Goal: Task Accomplishment & Management: Manage account settings

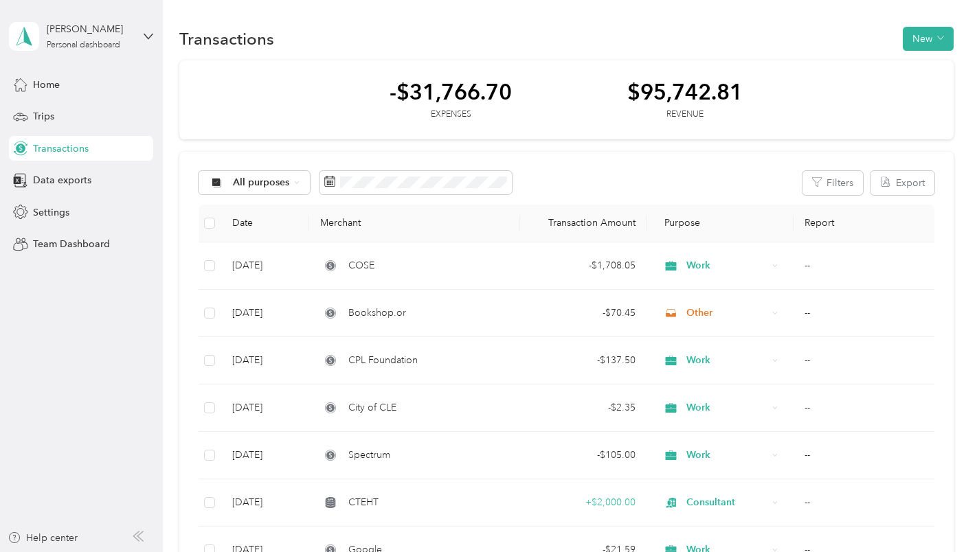
click at [437, 30] on div "Transactions New" at bounding box center [566, 38] width 774 height 29
click at [912, 39] on button "New" at bounding box center [928, 39] width 51 height 24
click at [905, 65] on span "Expense" at bounding box center [921, 65] width 37 height 14
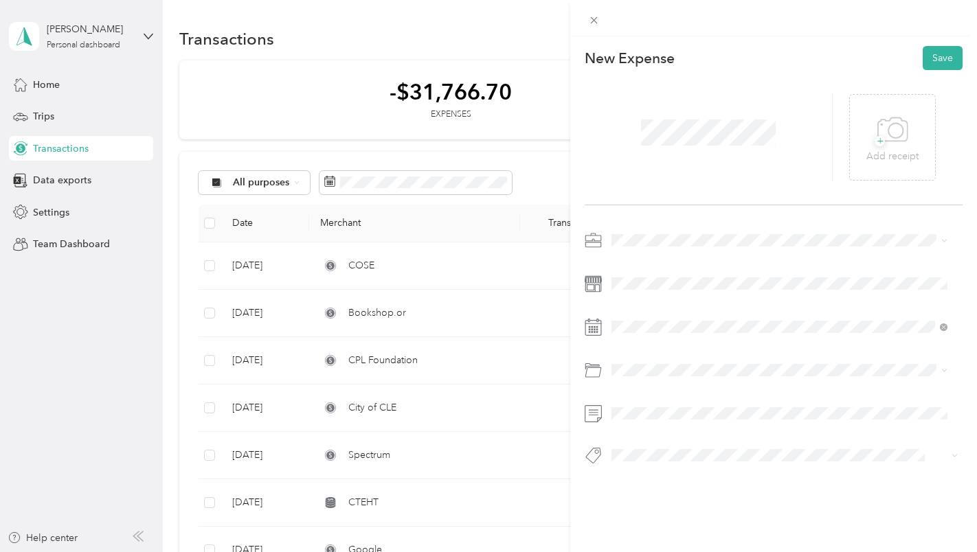
click at [621, 264] on span "Work" at bounding box center [627, 262] width 23 height 12
click at [629, 337] on span at bounding box center [785, 327] width 357 height 22
click at [658, 190] on div "29" at bounding box center [658, 187] width 18 height 17
click at [669, 428] on li "Parking Fees and Tolls" at bounding box center [780, 426] width 346 height 24
click at [925, 58] on button "Save" at bounding box center [943, 58] width 40 height 24
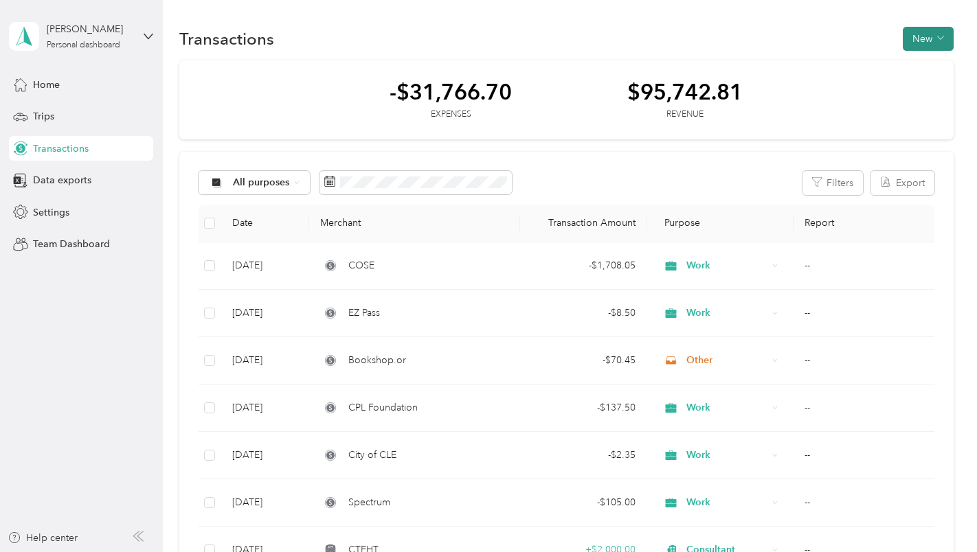
click at [907, 39] on button "New" at bounding box center [928, 39] width 51 height 24
click at [909, 62] on span "Expense" at bounding box center [921, 65] width 37 height 14
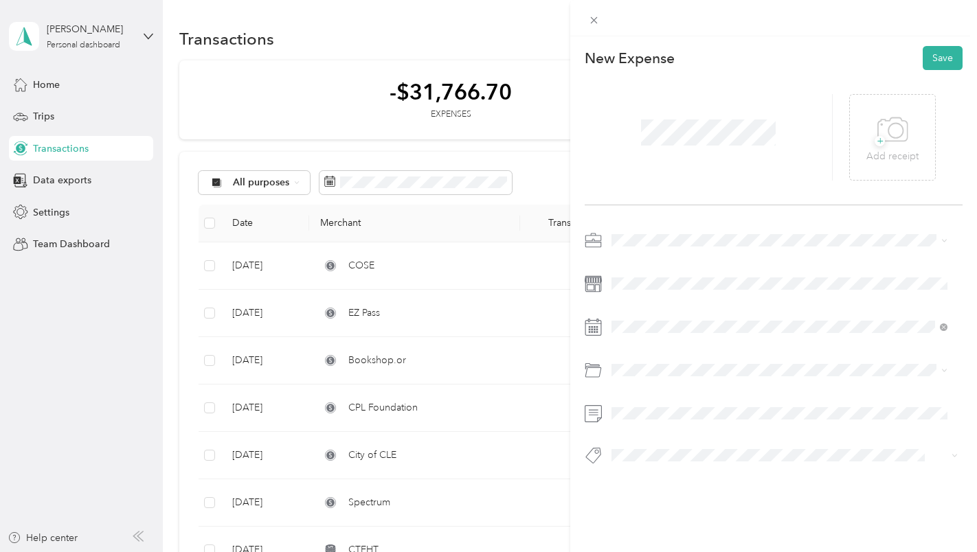
click at [629, 265] on li "Work" at bounding box center [780, 263] width 346 height 24
click at [647, 146] on icon at bounding box center [645, 140] width 14 height 14
click at [653, 226] on div "15" at bounding box center [658, 231] width 18 height 17
click at [721, 425] on div "Parking Fees and Tolls" at bounding box center [779, 425] width 327 height 14
click at [935, 56] on button "Save" at bounding box center [943, 58] width 40 height 24
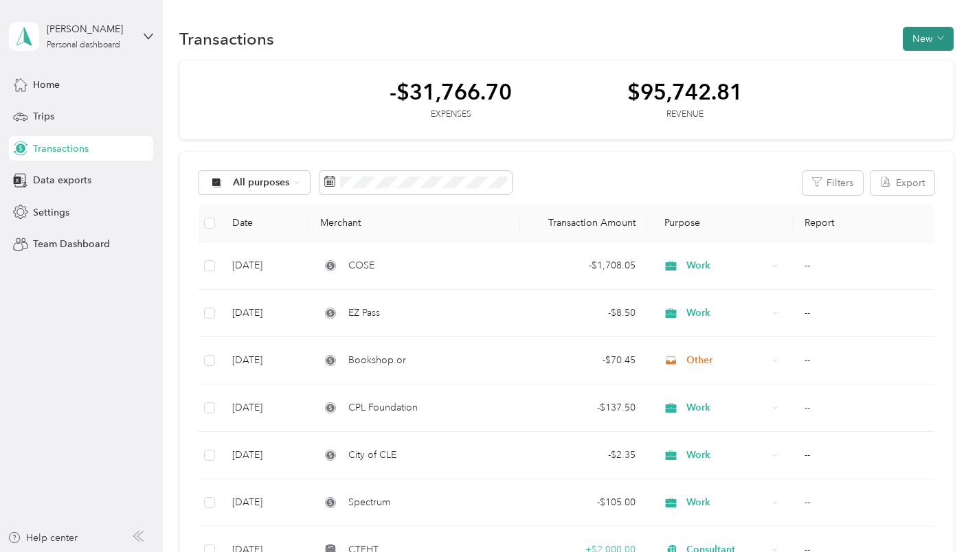
click at [917, 34] on button "New" at bounding box center [928, 39] width 51 height 24
click at [911, 60] on span "Expense" at bounding box center [921, 65] width 37 height 14
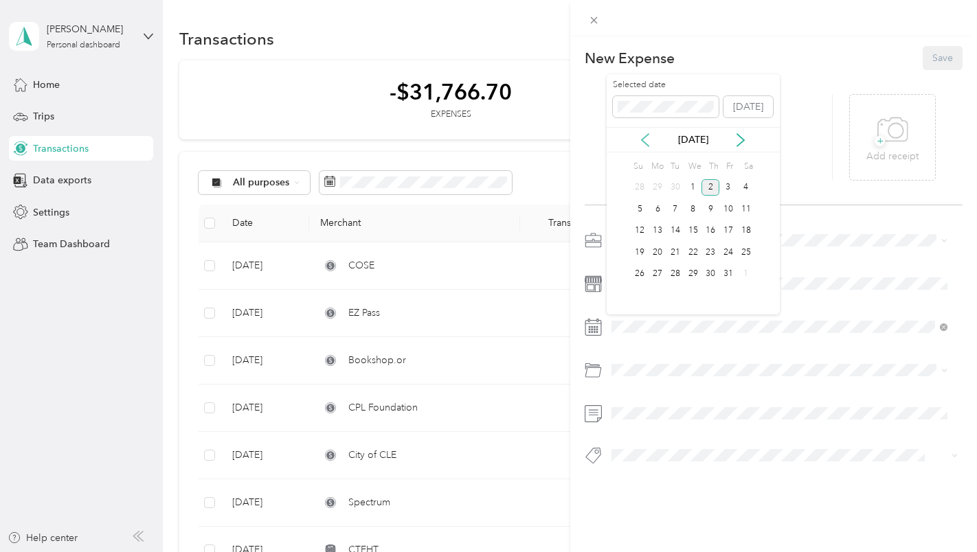
click at [647, 144] on icon at bounding box center [645, 140] width 14 height 14
click at [657, 254] on div "18" at bounding box center [658, 252] width 18 height 17
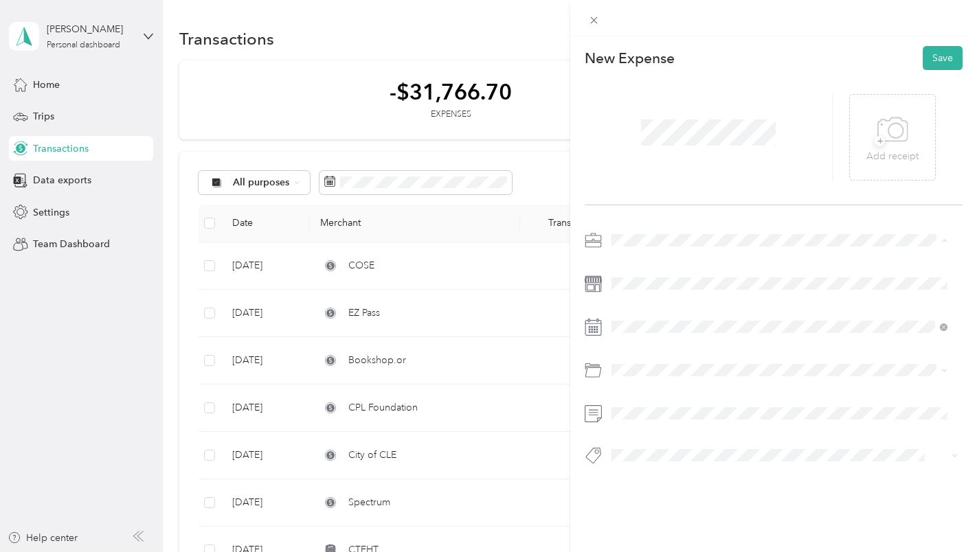
click at [629, 262] on span "Work" at bounding box center [627, 265] width 23 height 12
click at [642, 424] on span "Parking Fees and Tolls" at bounding box center [664, 425] width 96 height 12
click at [932, 51] on button "Save" at bounding box center [943, 58] width 40 height 24
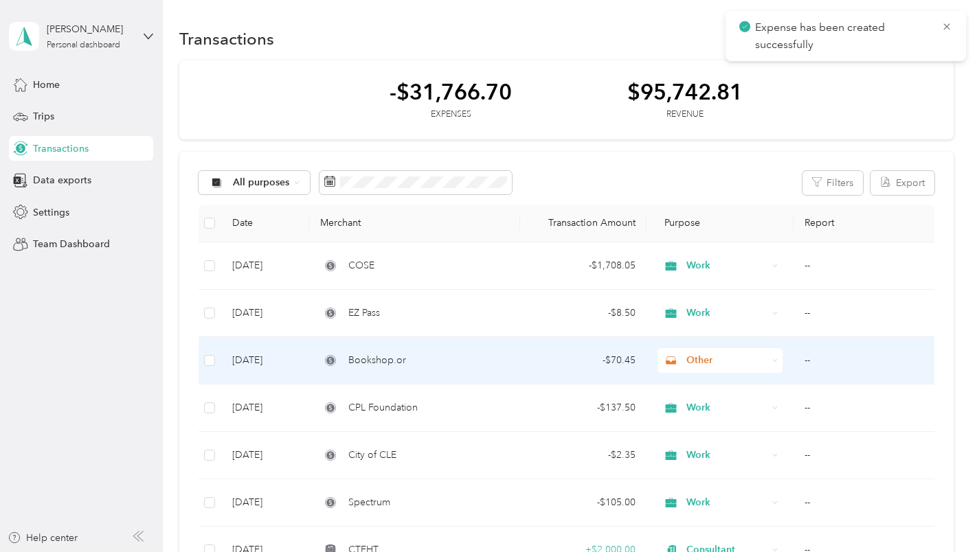
click at [692, 362] on span "Other" at bounding box center [726, 360] width 81 height 15
click at [702, 172] on ol "Work Personal Consultant Other Charity Medical Moving Commute" at bounding box center [718, 251] width 125 height 192
click at [680, 362] on span "Other" at bounding box center [714, 360] width 105 height 15
click at [528, 369] on td "- $70.45" at bounding box center [583, 360] width 126 height 47
click at [528, 369] on div "Loading the revenue" at bounding box center [712, 276] width 977 height 552
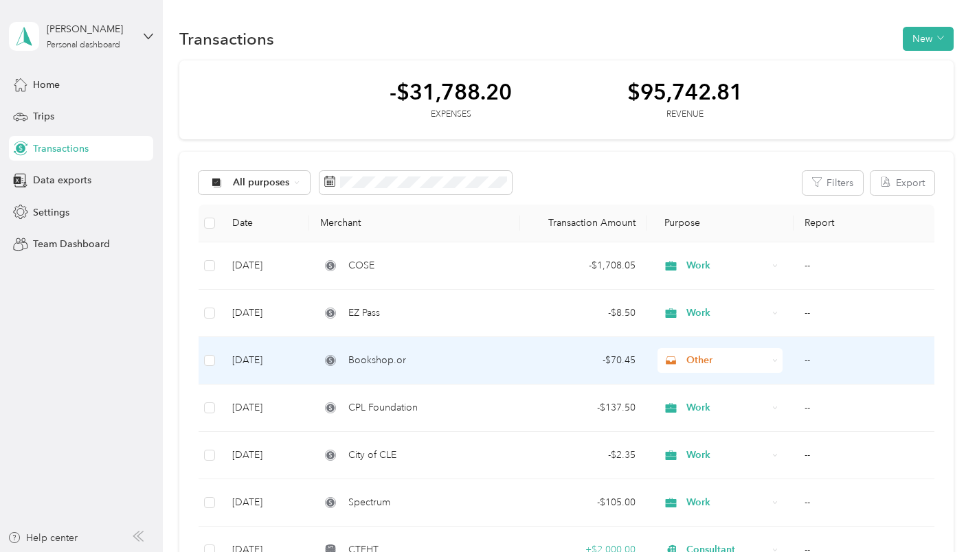
click at [528, 369] on td "- $70.45" at bounding box center [583, 360] width 126 height 47
click at [245, 357] on td "[DATE]" at bounding box center [265, 360] width 89 height 47
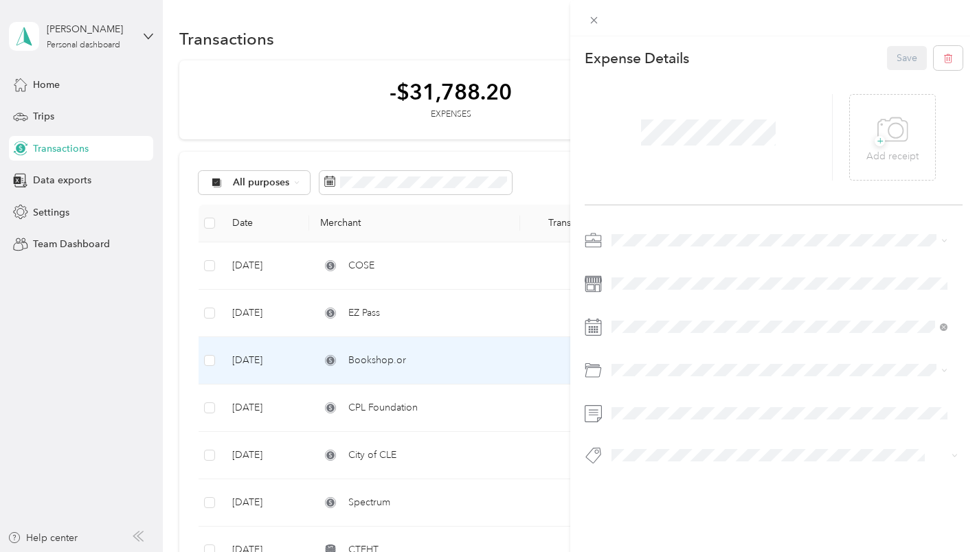
click at [634, 258] on div "Work" at bounding box center [779, 265] width 327 height 14
click at [904, 53] on button "Save" at bounding box center [907, 58] width 40 height 24
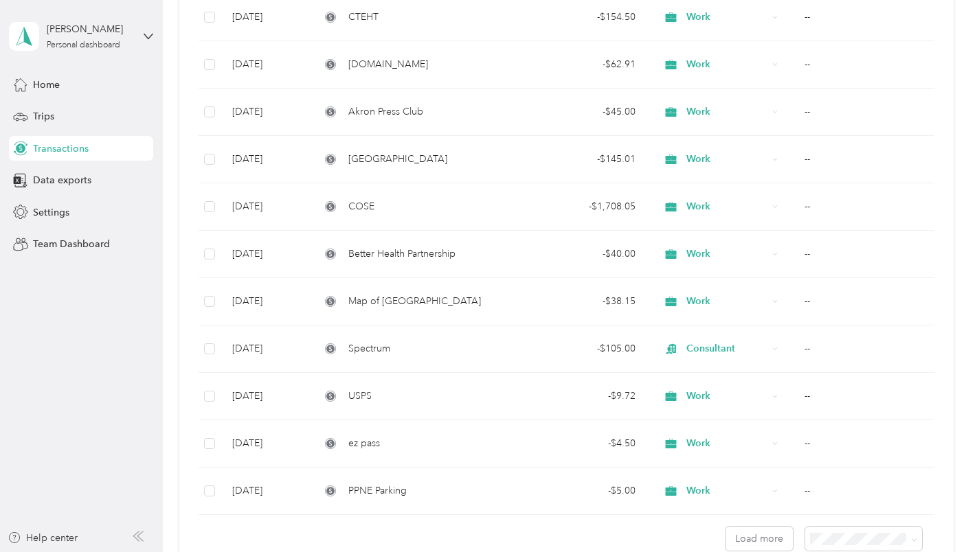
scroll to position [913, 0]
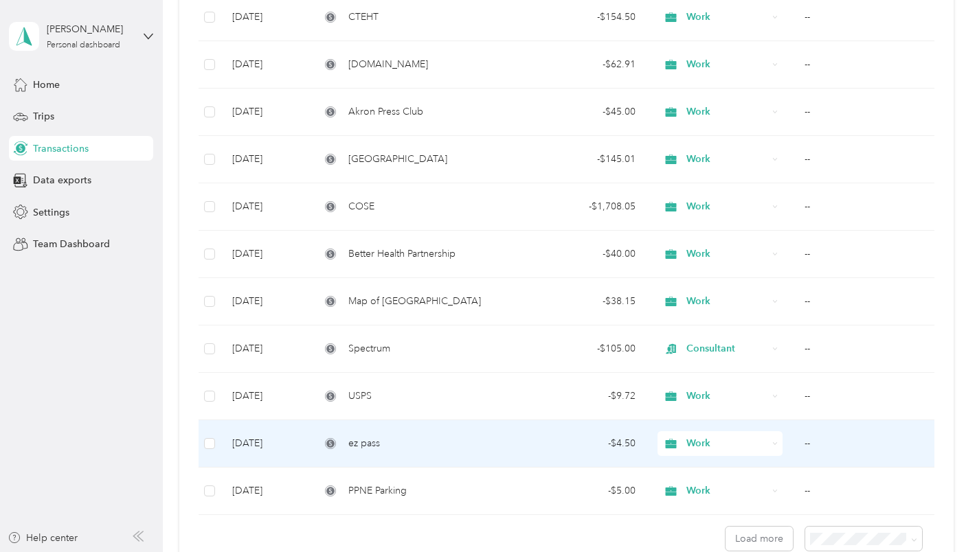
click at [471, 454] on td "ez pass" at bounding box center [414, 444] width 210 height 47
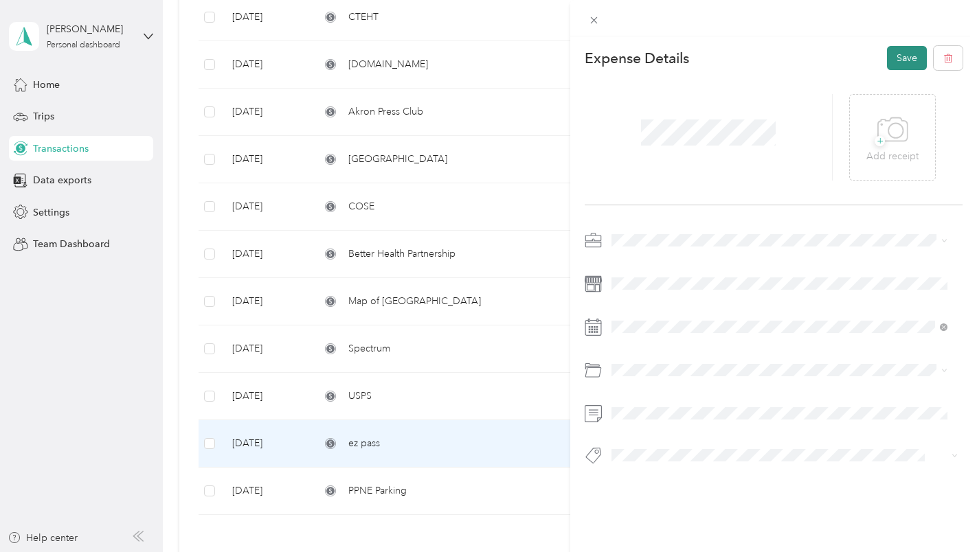
click at [887, 54] on button "Save" at bounding box center [907, 58] width 40 height 24
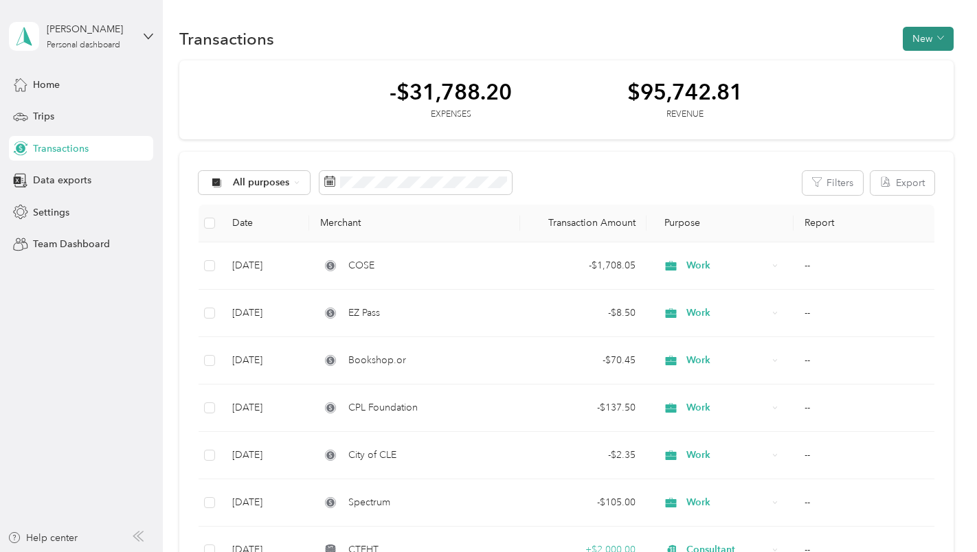
click at [919, 38] on button "New" at bounding box center [928, 39] width 51 height 24
click at [903, 65] on span "Expense" at bounding box center [921, 65] width 37 height 14
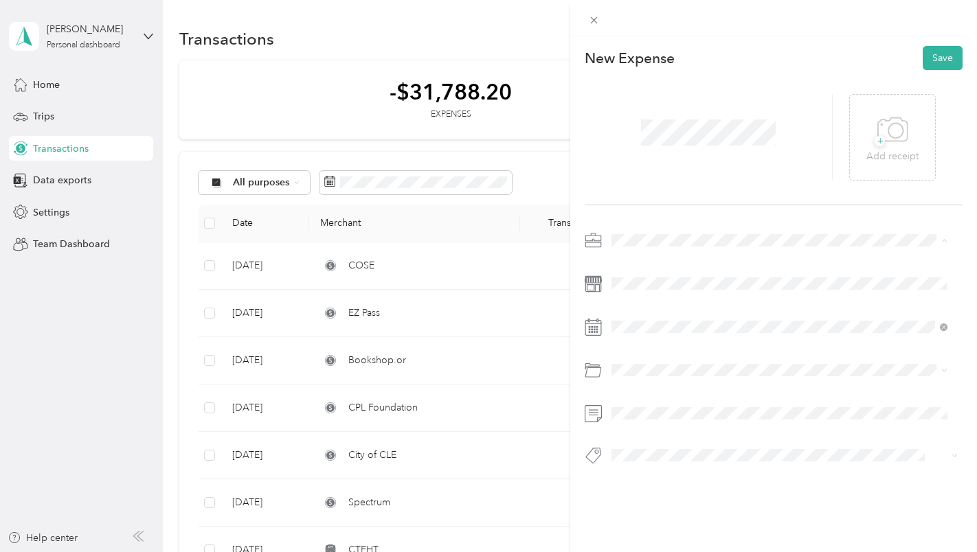
click at [628, 264] on div "Work" at bounding box center [779, 265] width 327 height 14
click at [643, 135] on icon at bounding box center [645, 140] width 14 height 14
click at [715, 203] on div "7" at bounding box center [711, 209] width 18 height 17
click at [643, 427] on div "Parking Fees and Tolls" at bounding box center [779, 425] width 327 height 14
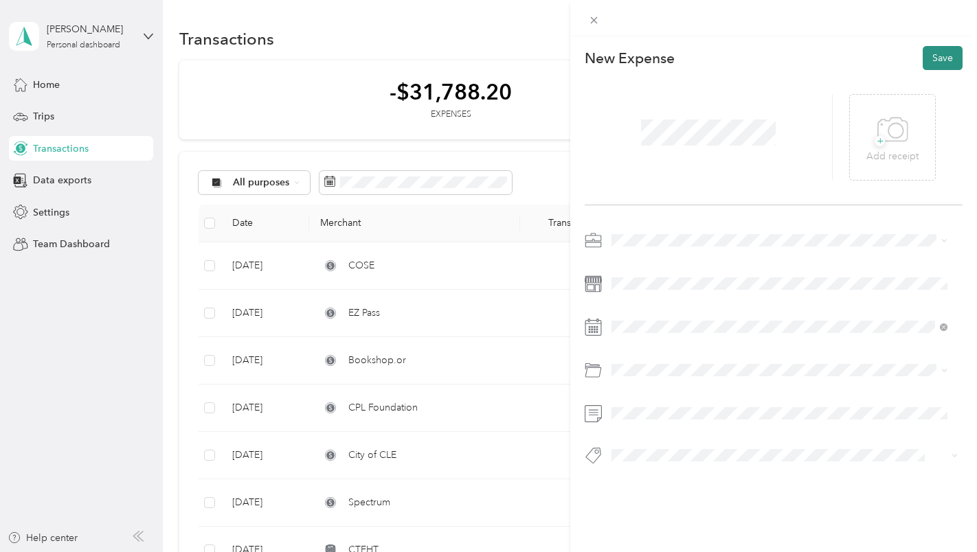
click at [937, 60] on button "Save" at bounding box center [943, 58] width 40 height 24
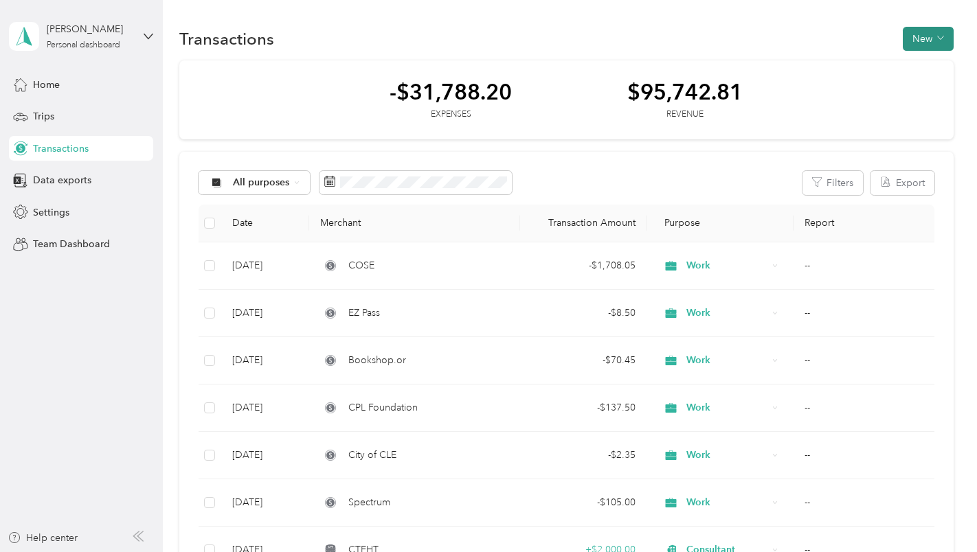
click at [913, 38] on button "New" at bounding box center [928, 39] width 51 height 24
click at [909, 65] on span "Expense" at bounding box center [921, 65] width 37 height 14
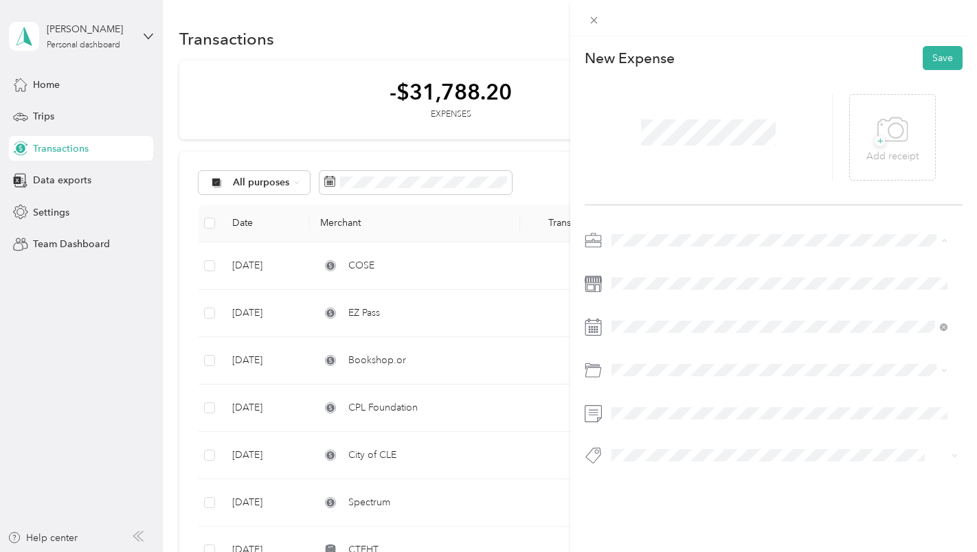
click at [627, 263] on div "Work" at bounding box center [779, 265] width 327 height 14
click at [645, 139] on icon at bounding box center [645, 140] width 14 height 14
click at [709, 272] on div "31" at bounding box center [711, 274] width 18 height 17
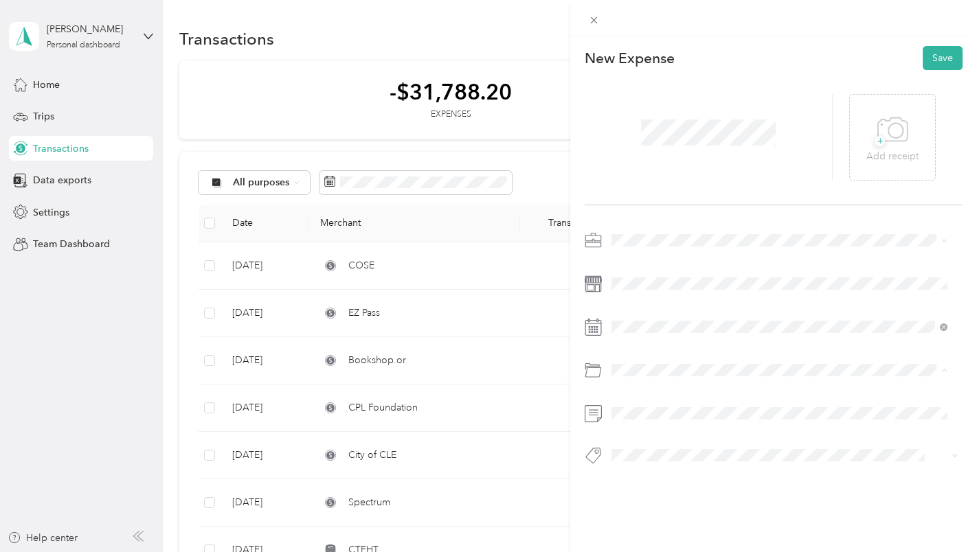
click at [658, 427] on li "Parking Fees and Tolls" at bounding box center [780, 426] width 346 height 24
click at [930, 58] on button "Save" at bounding box center [943, 58] width 40 height 24
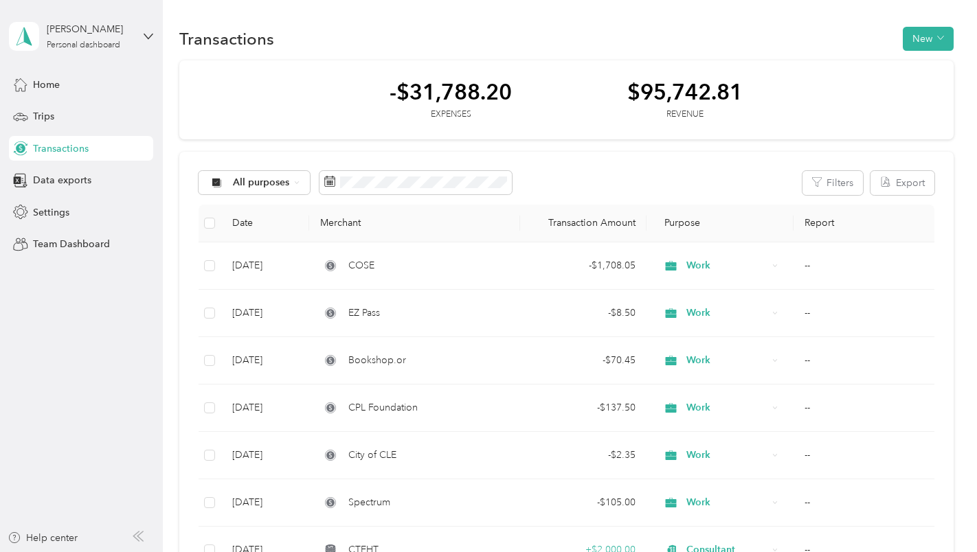
click at [157, 122] on aside "[PERSON_NAME] Personal dashboard Home Trips Transactions Data exports Settings …" at bounding box center [81, 276] width 163 height 552
click at [912, 34] on button "New" at bounding box center [928, 39] width 51 height 24
click at [915, 61] on span "Expense" at bounding box center [921, 65] width 37 height 14
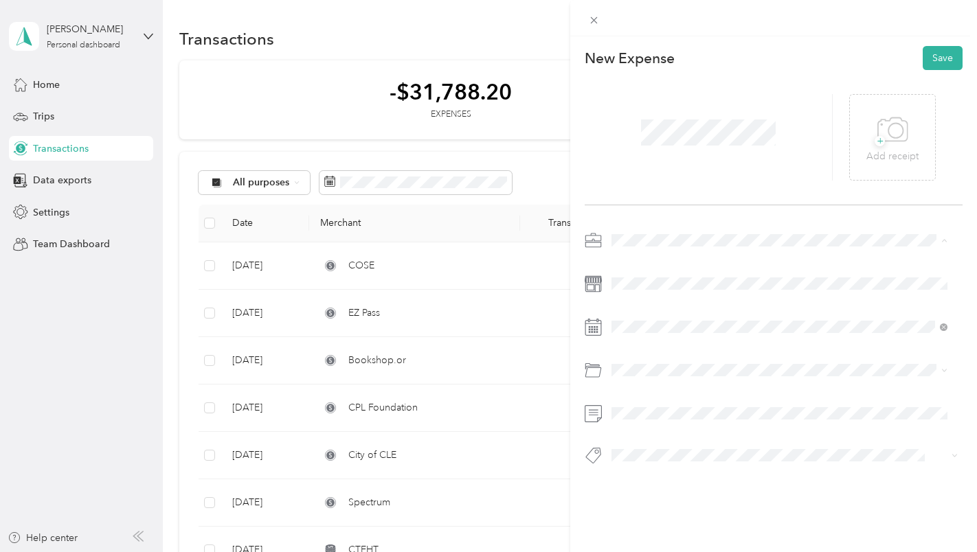
click at [626, 265] on span "Work" at bounding box center [627, 265] width 23 height 12
click at [646, 137] on icon at bounding box center [645, 140] width 14 height 14
click at [645, 139] on icon at bounding box center [645, 140] width 14 height 14
click at [709, 227] on div "17" at bounding box center [711, 231] width 18 height 17
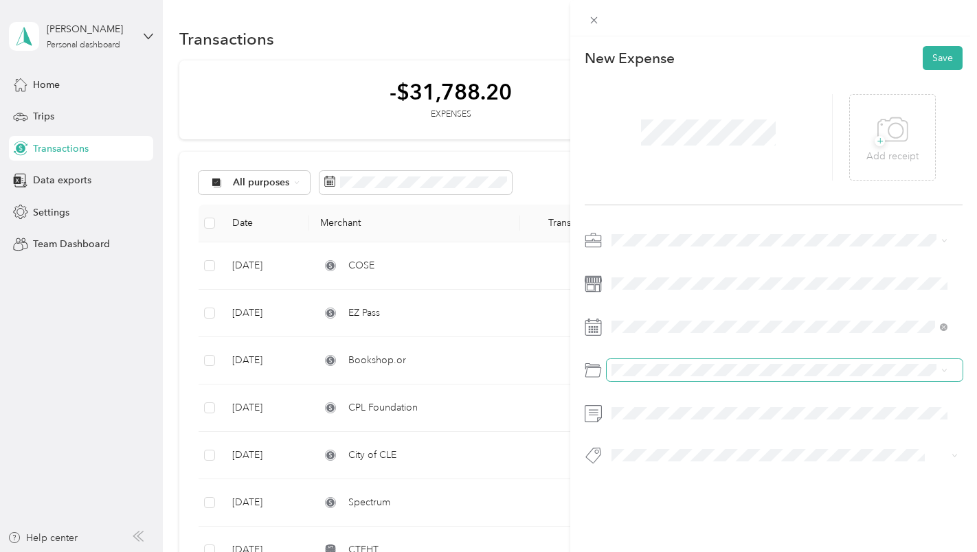
click at [634, 364] on span at bounding box center [785, 370] width 357 height 22
click at [645, 425] on span "Parking Fees and Tolls" at bounding box center [664, 424] width 96 height 12
click at [936, 52] on button "Save" at bounding box center [943, 58] width 40 height 24
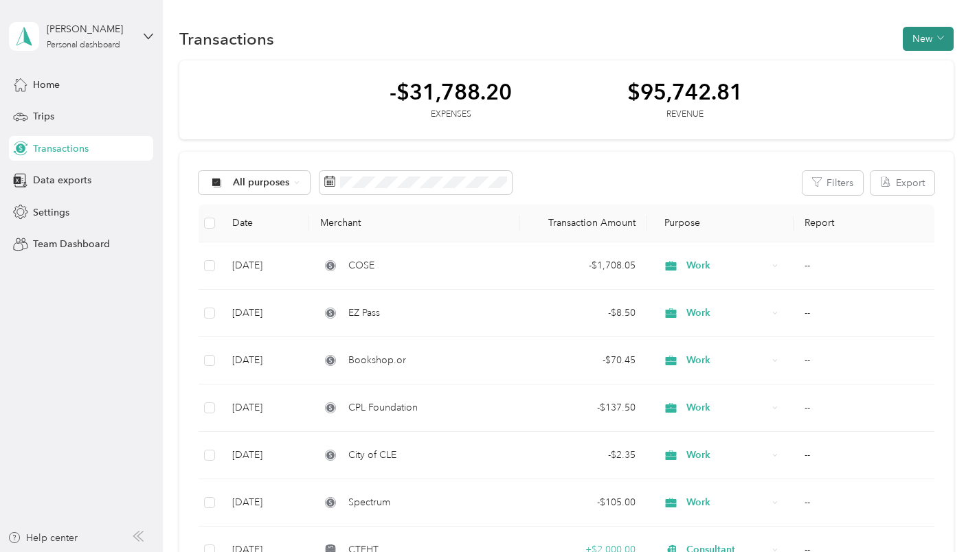
click at [910, 36] on button "New" at bounding box center [928, 39] width 51 height 24
click at [906, 65] on span "Expense" at bounding box center [921, 65] width 37 height 14
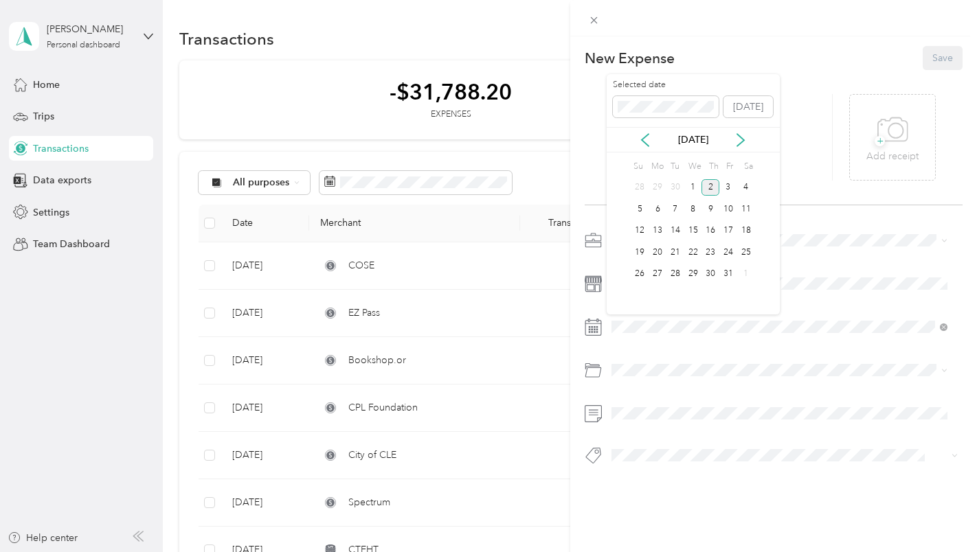
click at [643, 131] on div "[DATE]" at bounding box center [693, 139] width 173 height 25
click at [642, 138] on icon at bounding box center [645, 140] width 7 height 12
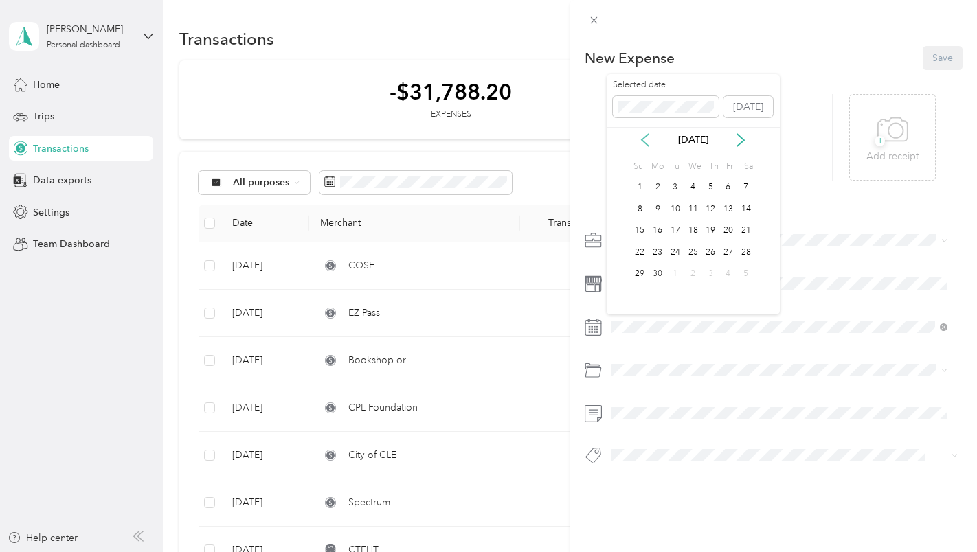
click at [642, 138] on icon at bounding box center [645, 140] width 7 height 12
click at [681, 271] on div "27" at bounding box center [676, 274] width 18 height 17
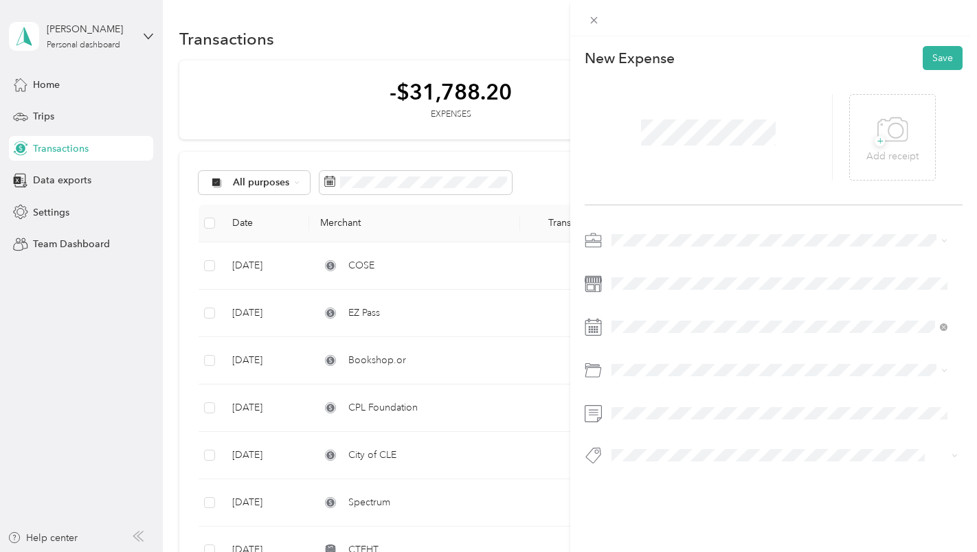
click at [631, 267] on li "Work" at bounding box center [780, 264] width 346 height 24
click at [645, 425] on div "Parking Fees and Tolls" at bounding box center [779, 421] width 327 height 14
click at [926, 60] on button "Save" at bounding box center [943, 58] width 40 height 24
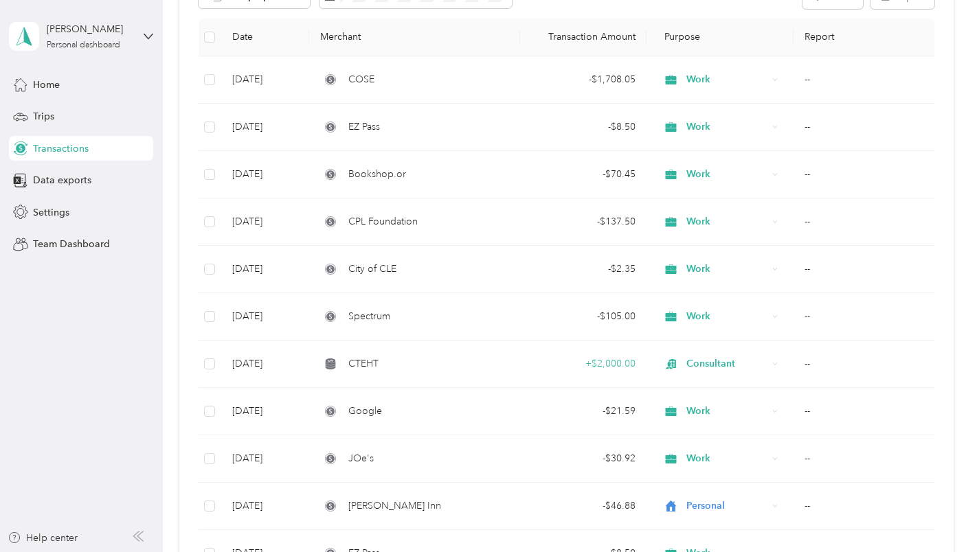
scroll to position [197, 0]
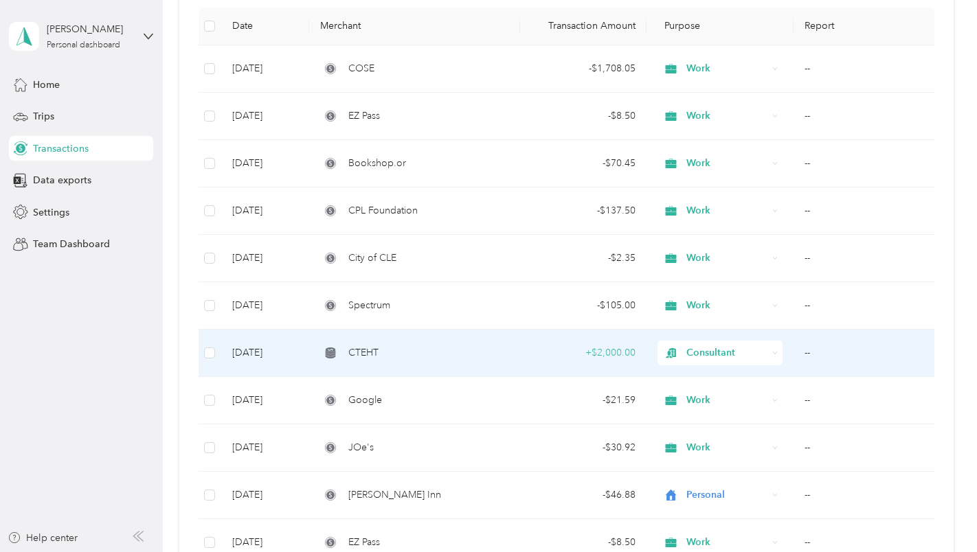
click at [492, 359] on div "CTEHT" at bounding box center [414, 353] width 188 height 15
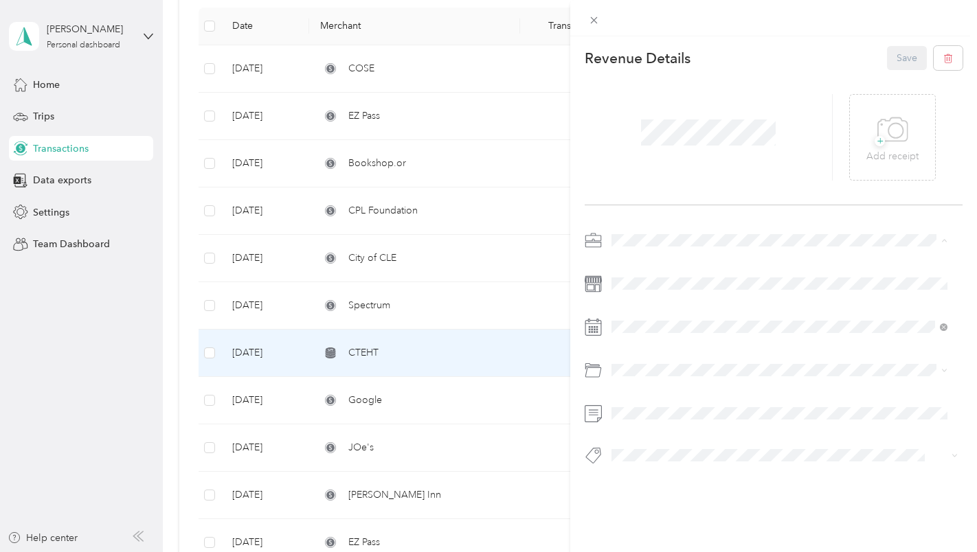
click at [622, 260] on span "Work" at bounding box center [627, 265] width 23 height 12
click at [407, 499] on div "This revenue cannot be edited because it is either under review, approved, or p…" at bounding box center [488, 276] width 977 height 552
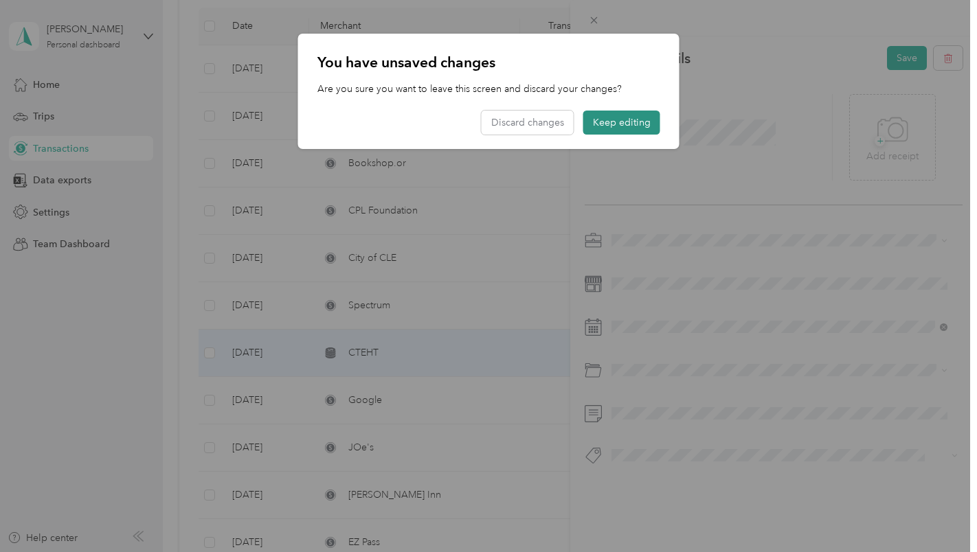
click at [623, 120] on button "Keep editing" at bounding box center [621, 123] width 77 height 24
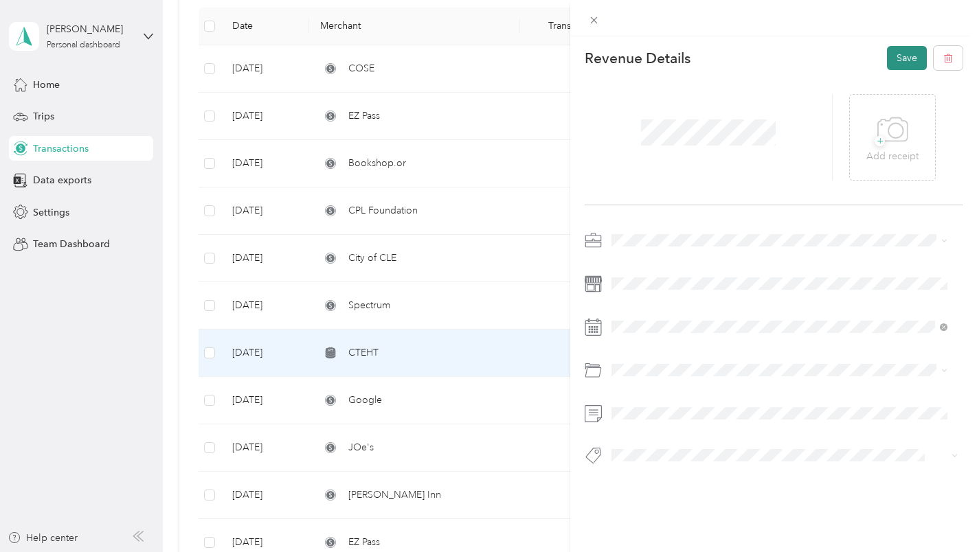
click at [888, 49] on button "Save" at bounding box center [907, 58] width 40 height 24
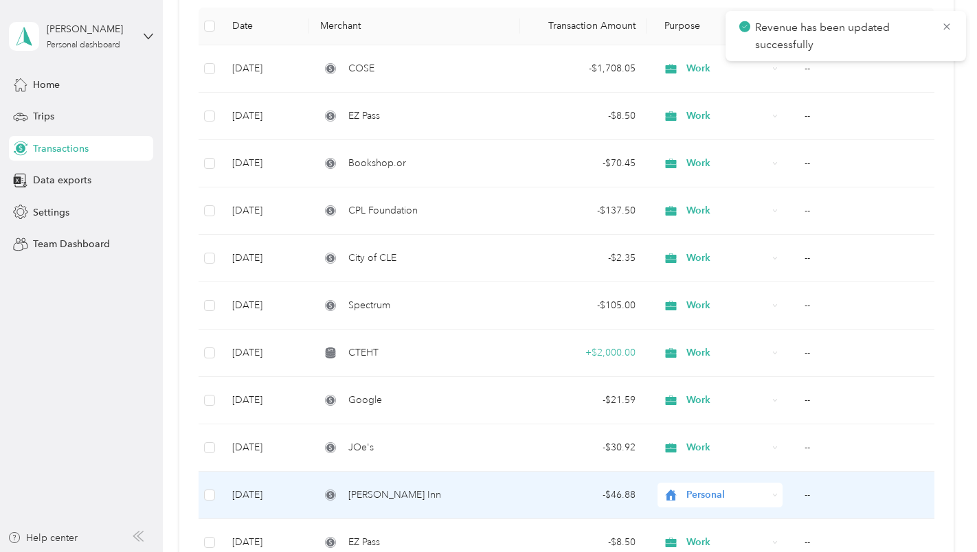
click at [451, 507] on td "[PERSON_NAME] Inn" at bounding box center [414, 495] width 210 height 47
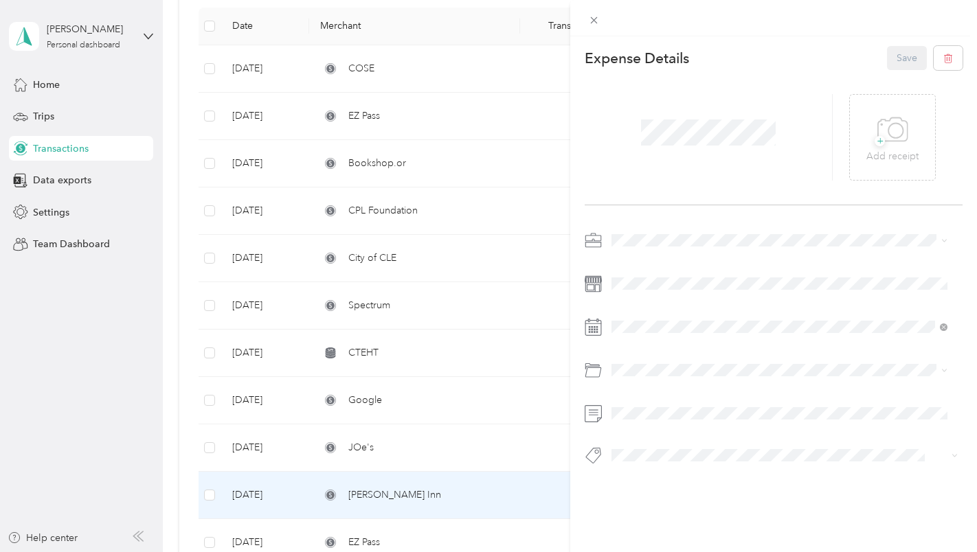
click at [623, 246] on span at bounding box center [785, 241] width 357 height 22
click at [623, 261] on span "Work" at bounding box center [627, 265] width 23 height 12
click at [887, 54] on button "Save" at bounding box center [907, 58] width 40 height 24
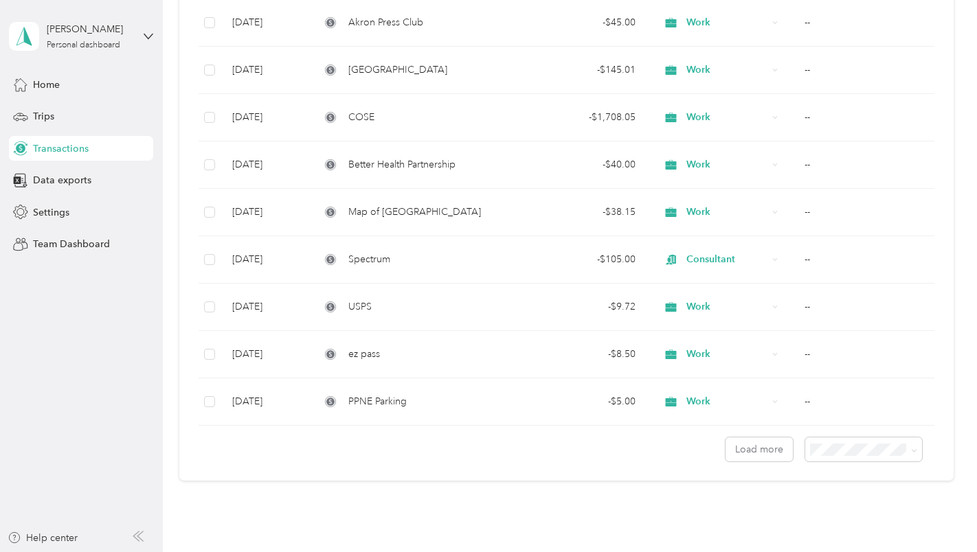
scroll to position [1073, 0]
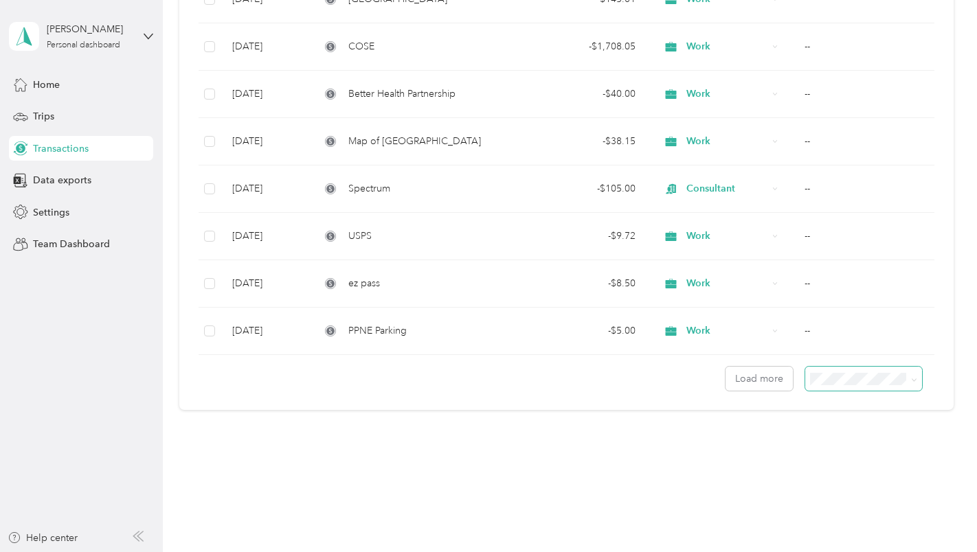
click at [911, 379] on icon at bounding box center [914, 380] width 6 height 6
click at [846, 449] on span "100 per load" at bounding box center [840, 447] width 56 height 12
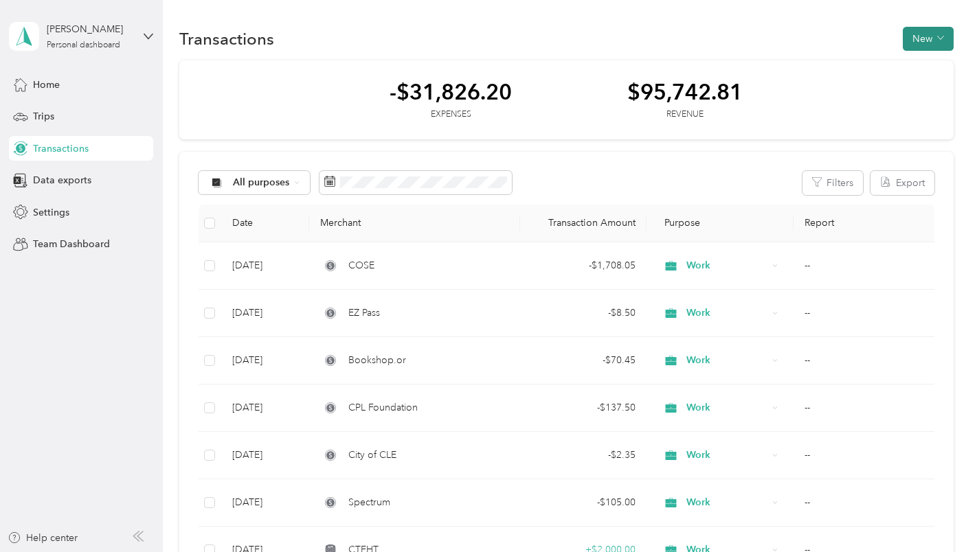
click at [919, 38] on button "New" at bounding box center [928, 39] width 51 height 24
click at [902, 67] on div "Expense" at bounding box center [914, 65] width 52 height 14
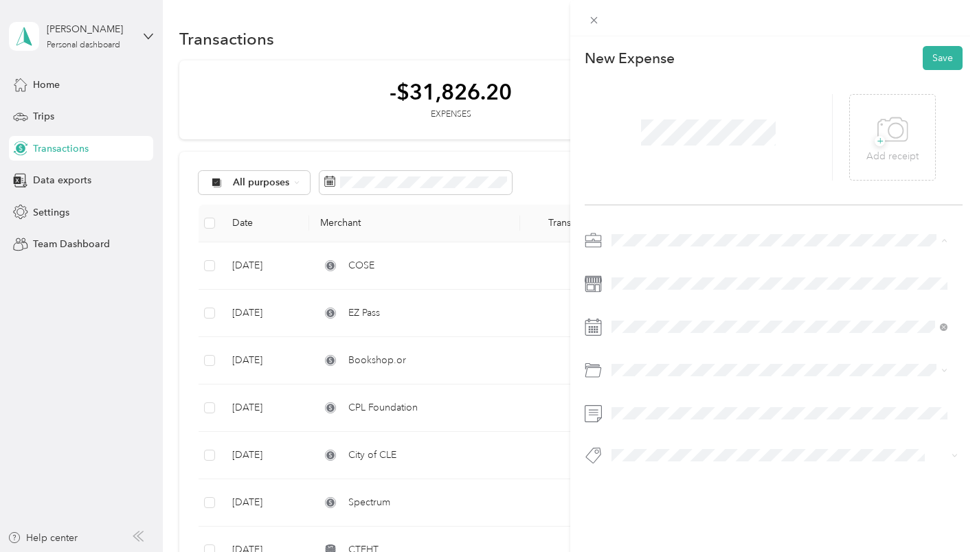
click at [626, 267] on li "Work" at bounding box center [780, 265] width 346 height 24
click at [646, 144] on icon at bounding box center [645, 140] width 14 height 14
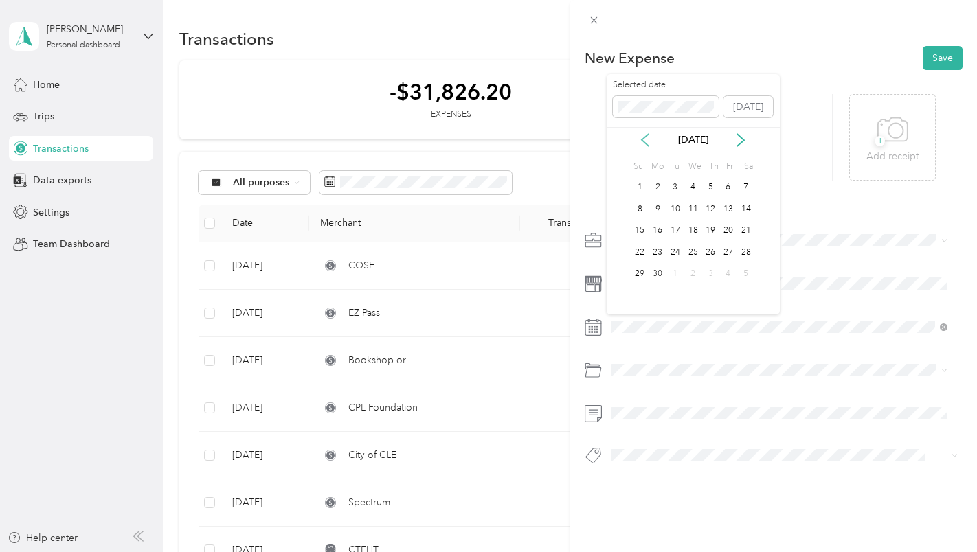
click at [646, 144] on icon at bounding box center [645, 140] width 14 height 14
click at [662, 208] on div "5" at bounding box center [658, 209] width 18 height 17
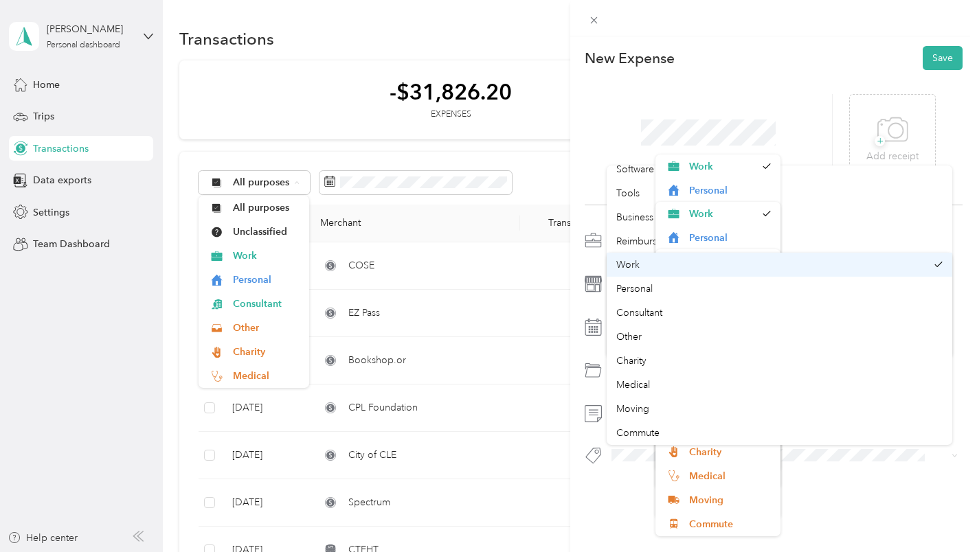
scroll to position [501, 0]
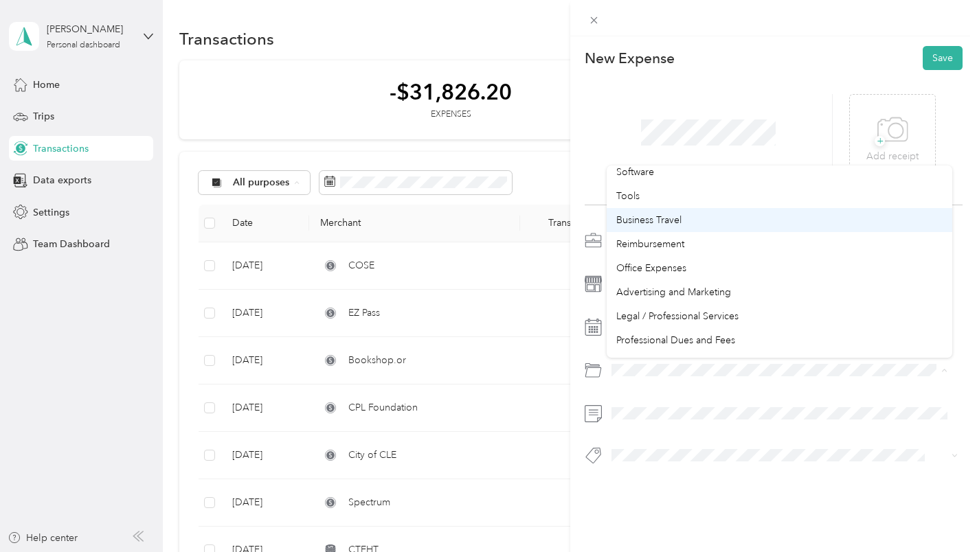
click at [872, 217] on div "Business Travel" at bounding box center [779, 220] width 327 height 14
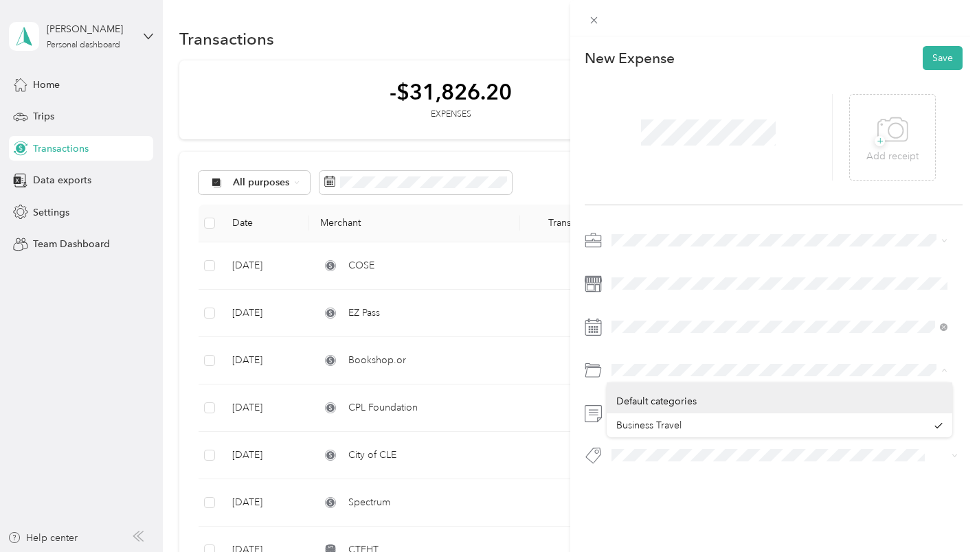
click at [568, 366] on div "This expense cannot be edited because it is either under review, approved, or p…" at bounding box center [488, 276] width 977 height 552
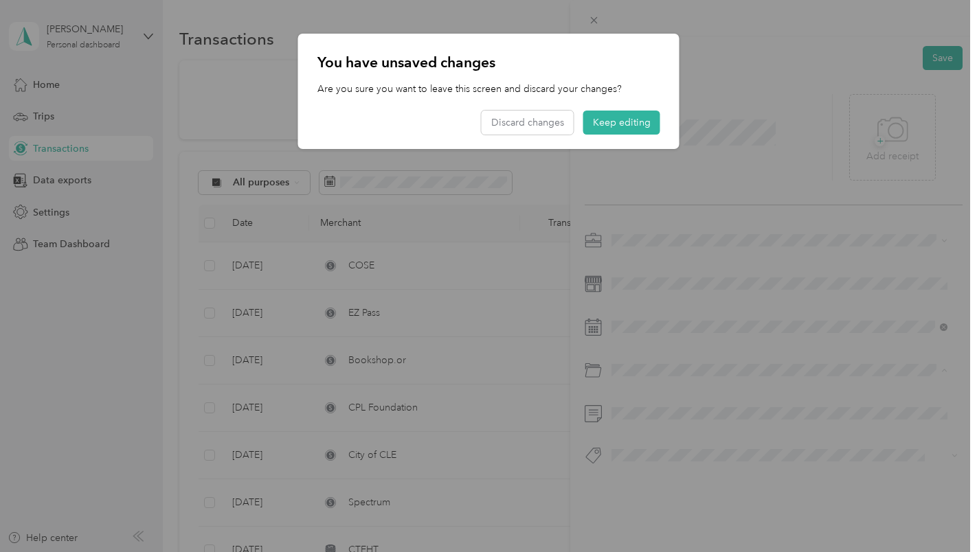
click at [568, 366] on div at bounding box center [488, 276] width 977 height 552
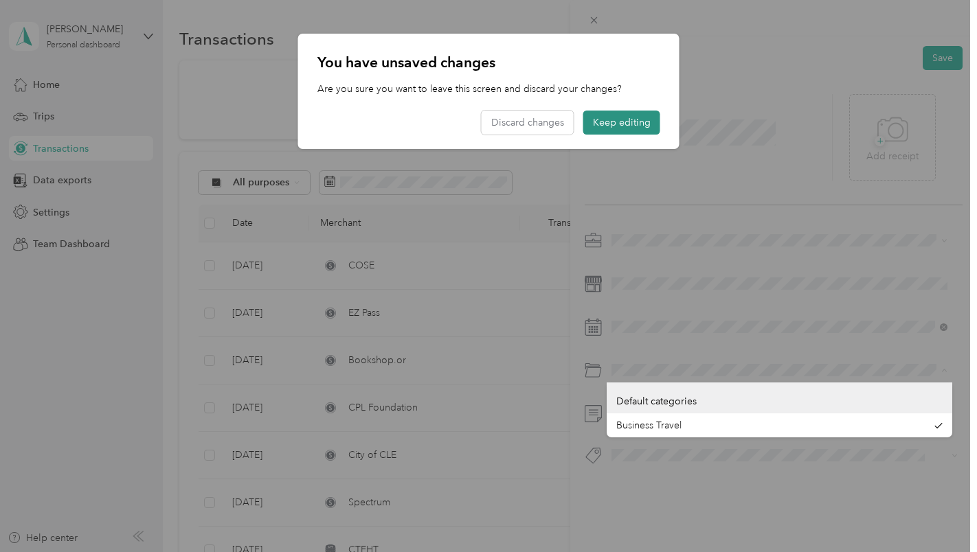
click at [613, 118] on button "Keep editing" at bounding box center [621, 123] width 77 height 24
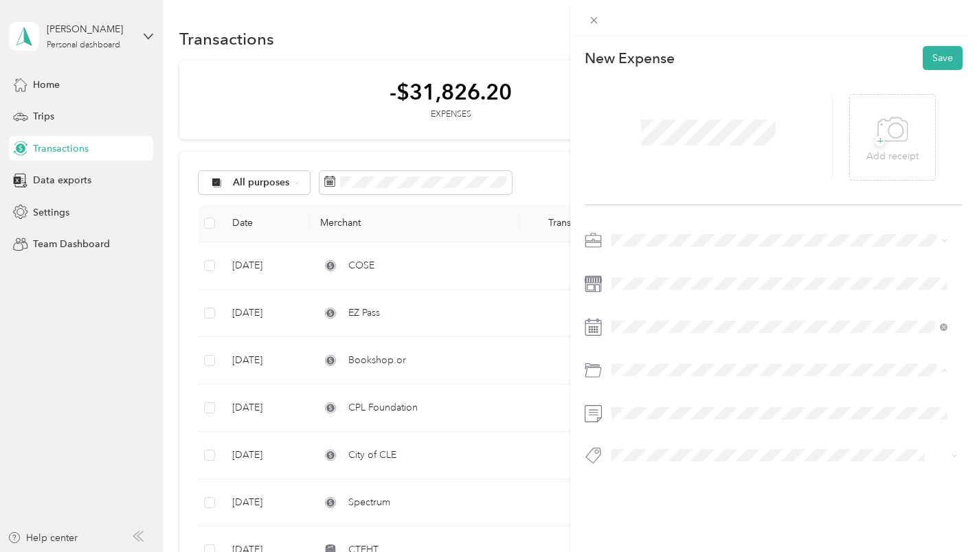
click at [642, 425] on div "Parking Fees and Tolls" at bounding box center [779, 425] width 327 height 14
click at [930, 59] on button "Save" at bounding box center [943, 58] width 40 height 24
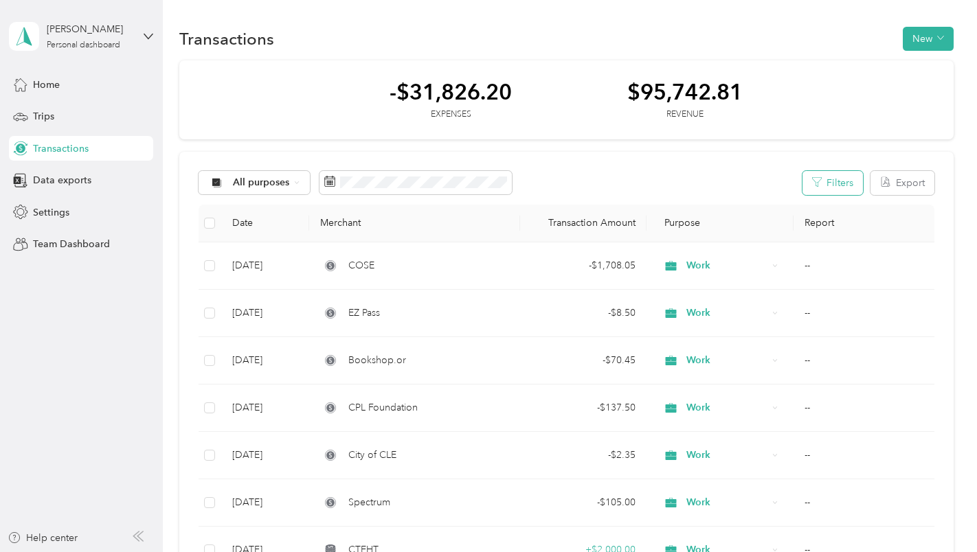
click at [814, 186] on icon "button" at bounding box center [817, 182] width 10 height 10
click at [251, 187] on span "All purposes" at bounding box center [261, 183] width 57 height 10
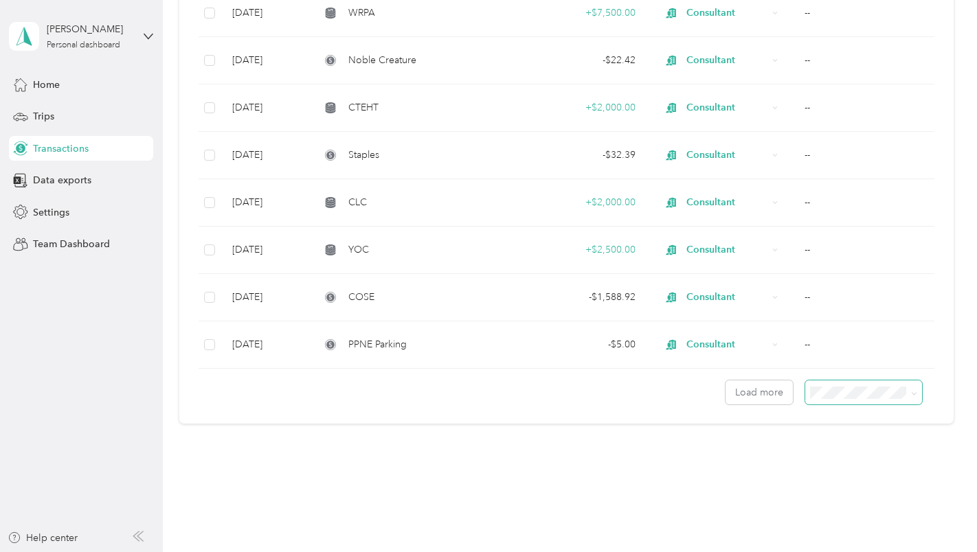
scroll to position [4629, 0]
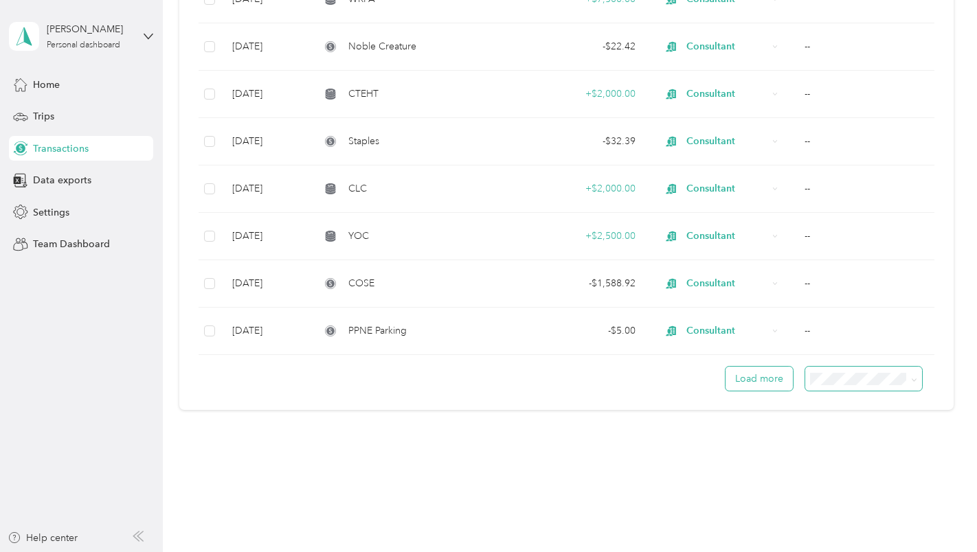
click at [749, 377] on button "Load more" at bounding box center [759, 379] width 67 height 24
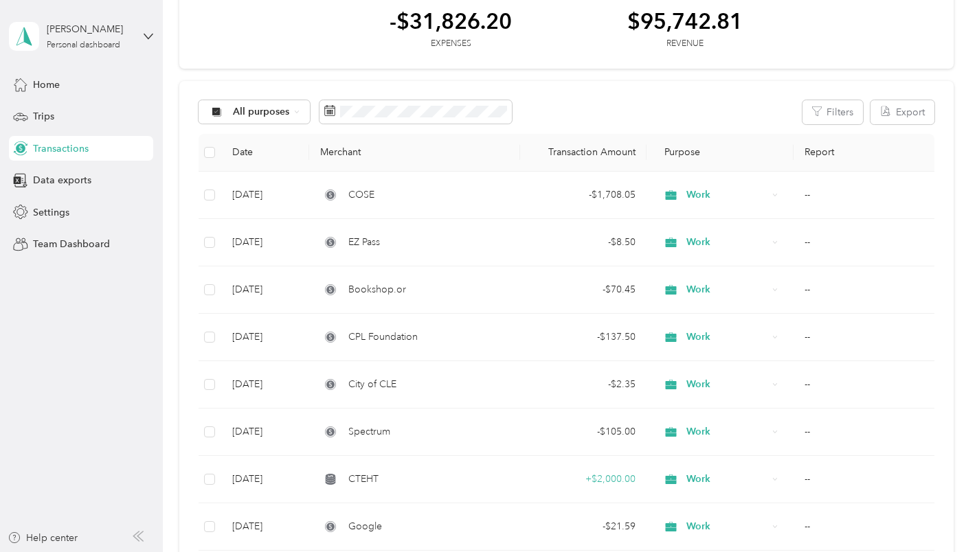
scroll to position [0, 0]
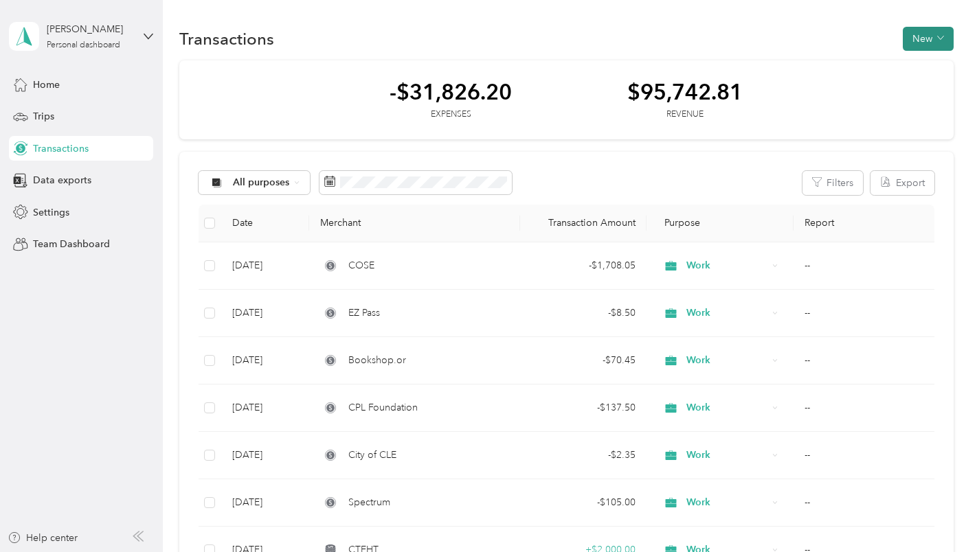
click at [913, 41] on button "New" at bounding box center [928, 39] width 51 height 24
click at [903, 61] on span "Expense" at bounding box center [921, 65] width 37 height 14
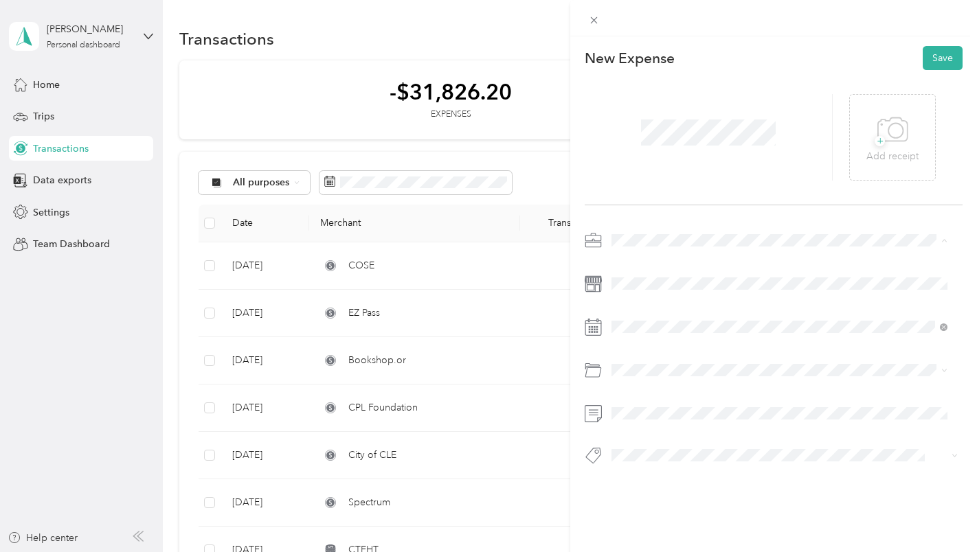
click at [627, 269] on li "Work" at bounding box center [780, 265] width 346 height 24
click at [646, 139] on icon at bounding box center [645, 140] width 14 height 14
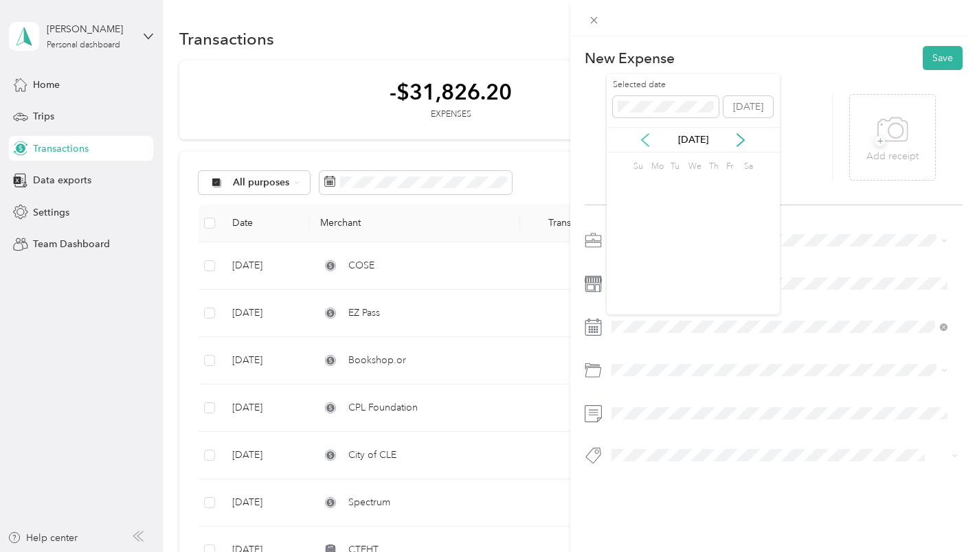
click at [646, 139] on icon at bounding box center [645, 140] width 14 height 14
click at [639, 209] on div "2" at bounding box center [640, 209] width 18 height 17
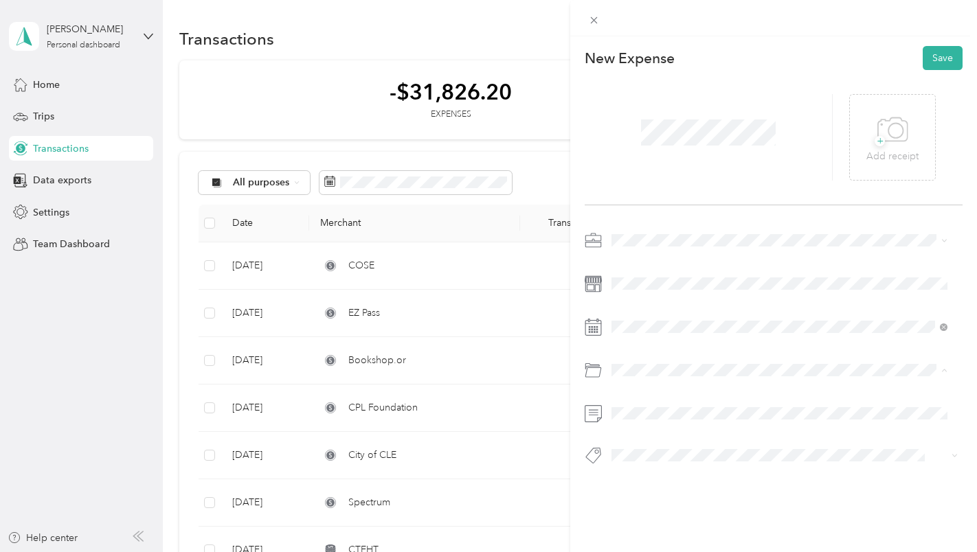
click at [635, 428] on li "Mobile Phone Plan" at bounding box center [780, 426] width 346 height 24
click at [927, 54] on button "Save" at bounding box center [943, 58] width 40 height 24
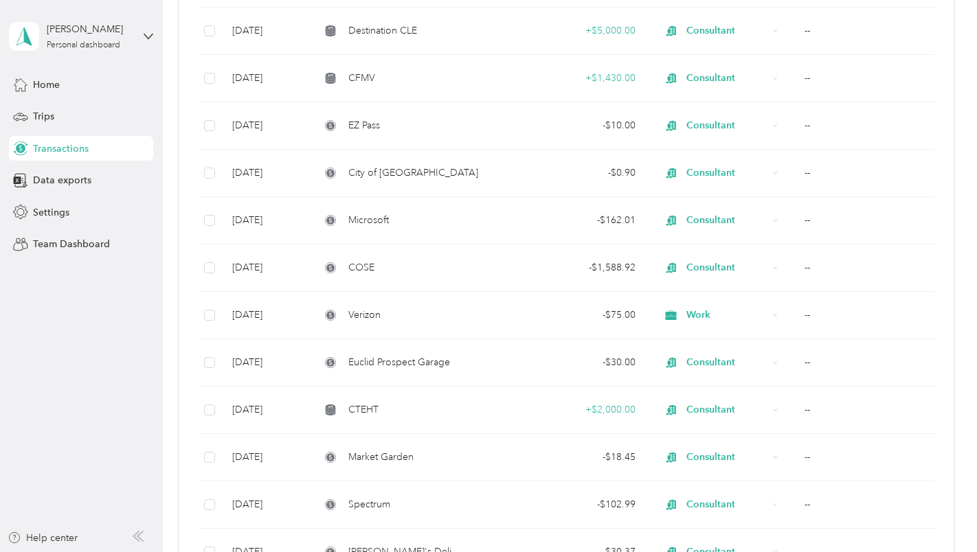
scroll to position [5273, 0]
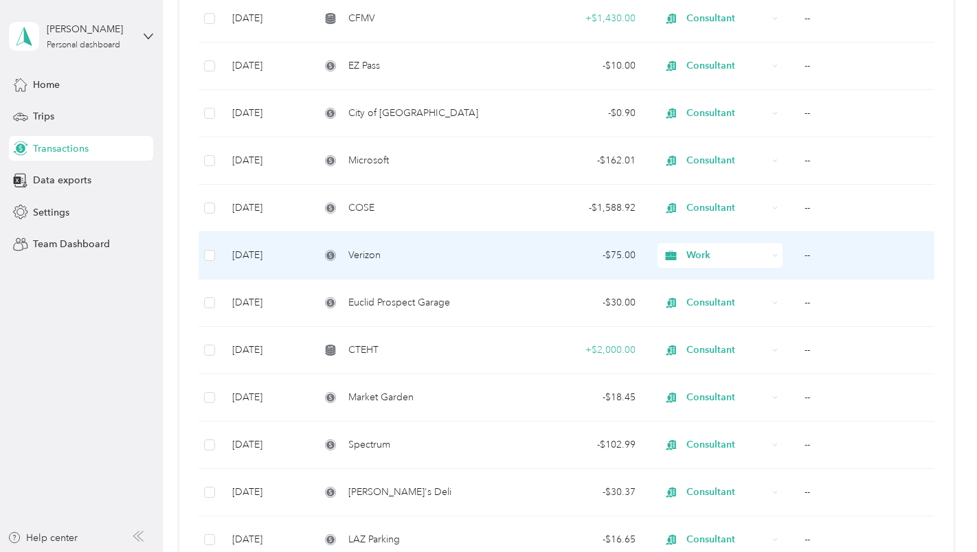
click at [439, 261] on div "Verizon" at bounding box center [414, 255] width 188 height 15
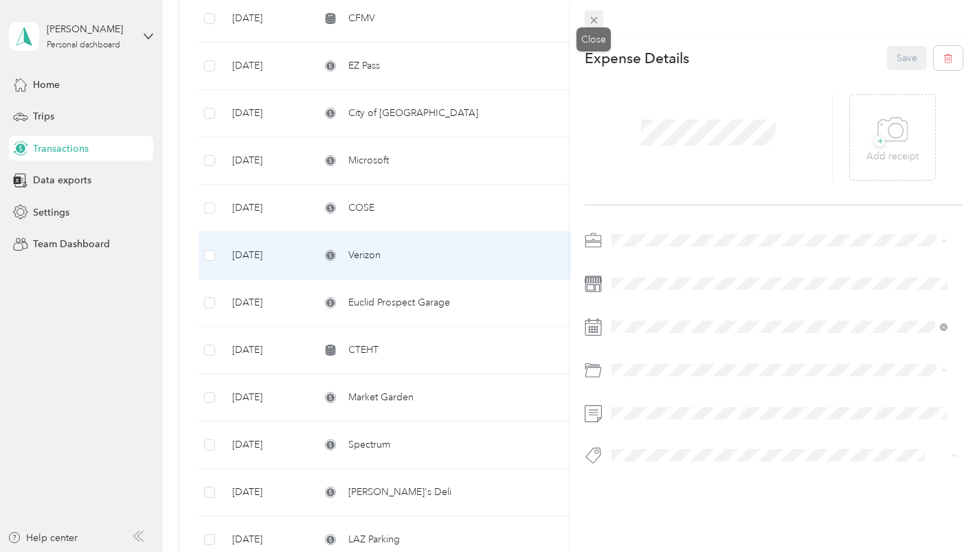
click at [590, 23] on icon at bounding box center [593, 20] width 7 height 7
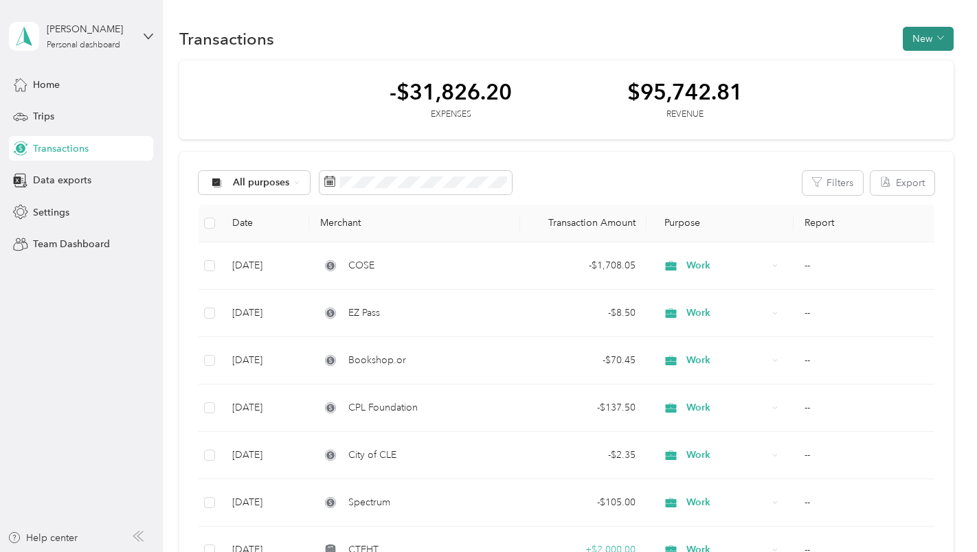
click at [919, 38] on button "New" at bounding box center [928, 39] width 51 height 24
click at [908, 64] on span "Expense" at bounding box center [921, 65] width 37 height 14
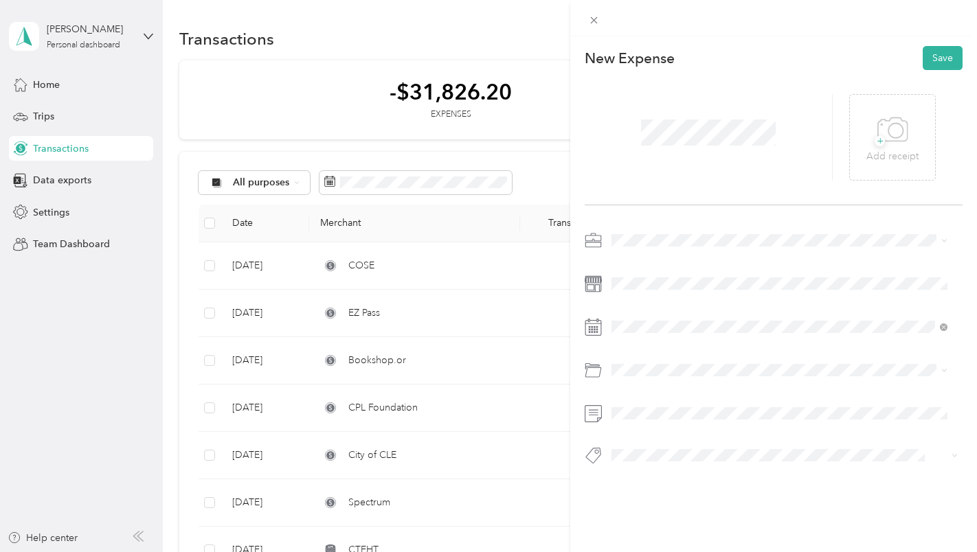
click at [628, 260] on span "Work" at bounding box center [627, 265] width 23 height 12
click at [638, 333] on span at bounding box center [785, 327] width 357 height 22
click at [590, 329] on icon at bounding box center [593, 327] width 17 height 17
click at [591, 323] on icon at bounding box center [593, 327] width 17 height 17
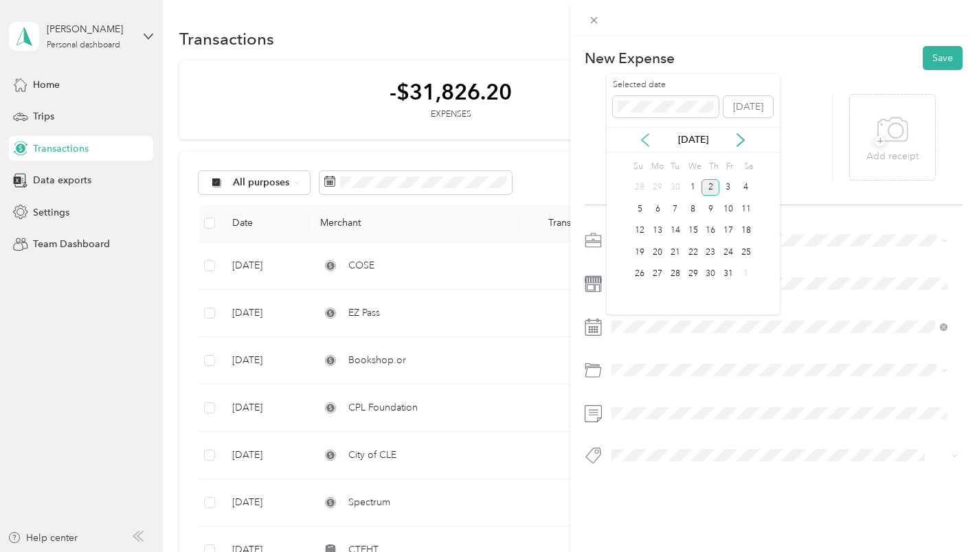
click at [643, 139] on icon at bounding box center [645, 140] width 14 height 14
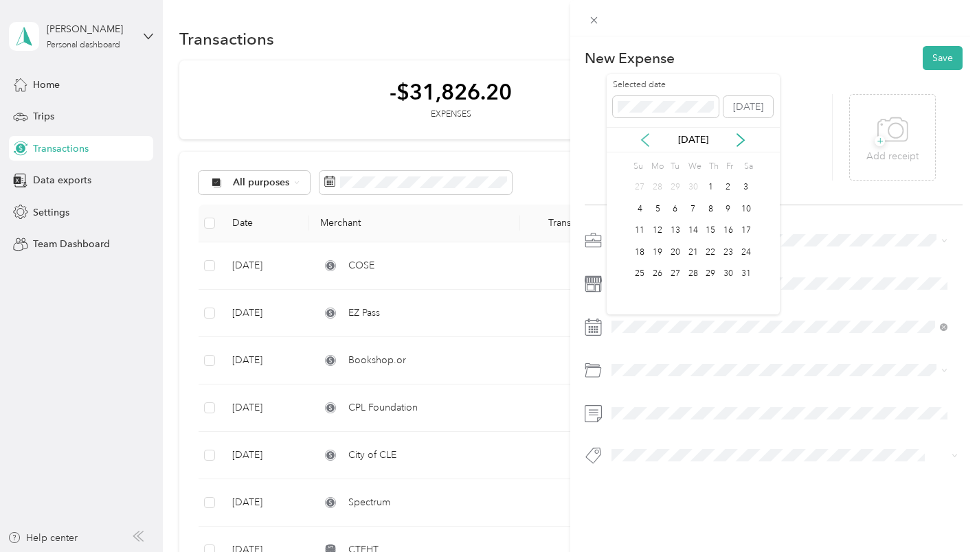
click at [643, 139] on icon at bounding box center [645, 140] width 14 height 14
click at [660, 210] on div "3" at bounding box center [658, 209] width 18 height 17
drag, startPoint x: 665, startPoint y: 425, endPoint x: 638, endPoint y: 359, distance: 71.2
click at [638, 359] on div at bounding box center [774, 352] width 379 height 245
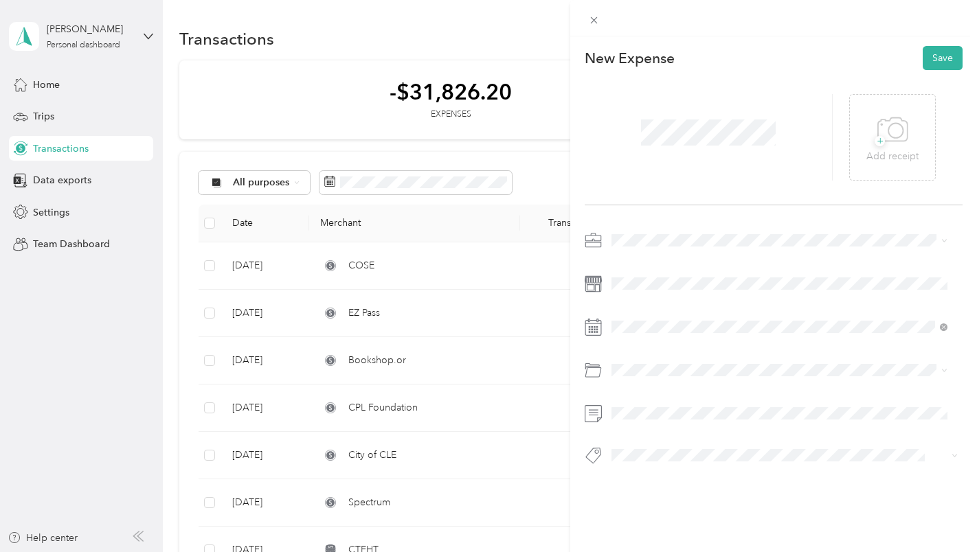
click at [641, 420] on span "Mobile Phone Plan" at bounding box center [657, 424] width 82 height 12
click at [932, 56] on button "Save" at bounding box center [943, 58] width 40 height 24
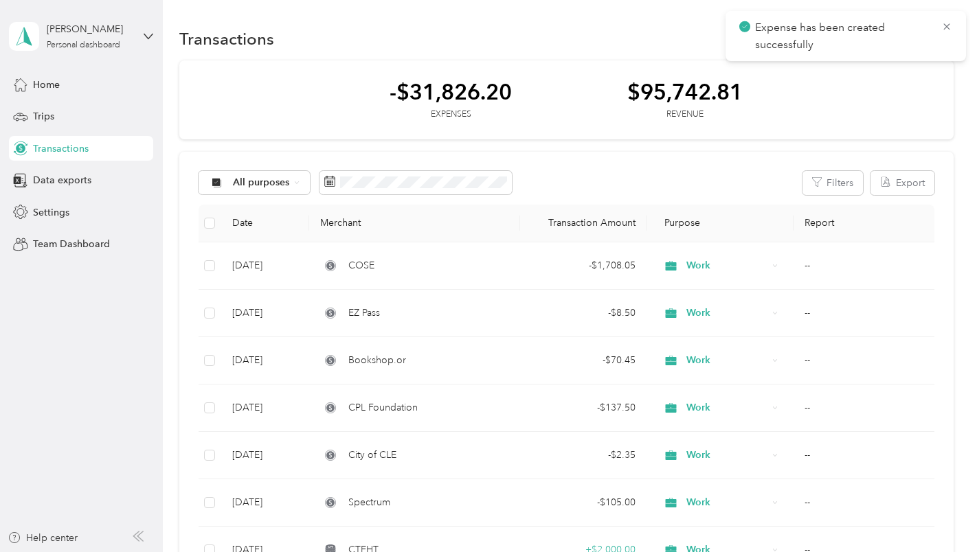
click at [948, 23] on icon at bounding box center [946, 27] width 11 height 12
click at [937, 38] on icon "button" at bounding box center [940, 37] width 7 height 7
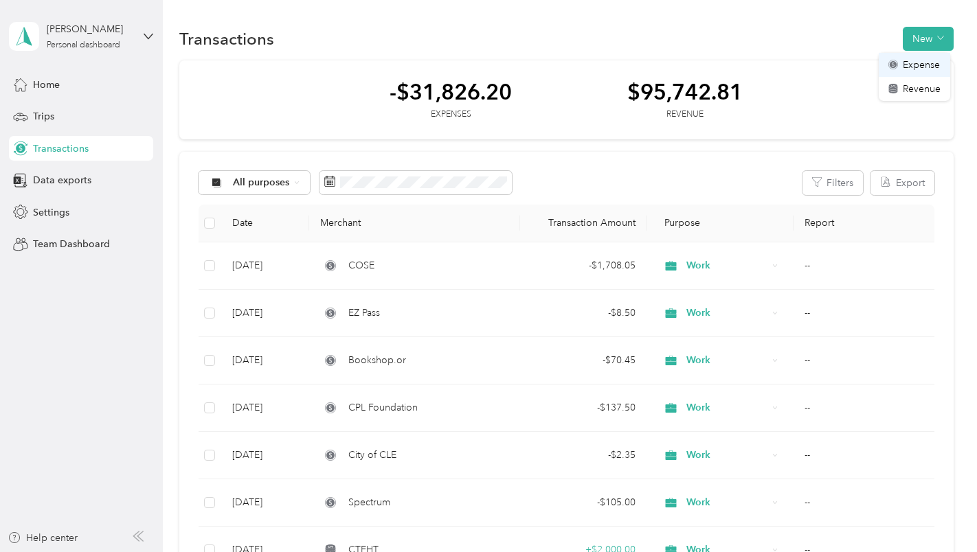
click at [921, 69] on span "Expense" at bounding box center [921, 65] width 37 height 14
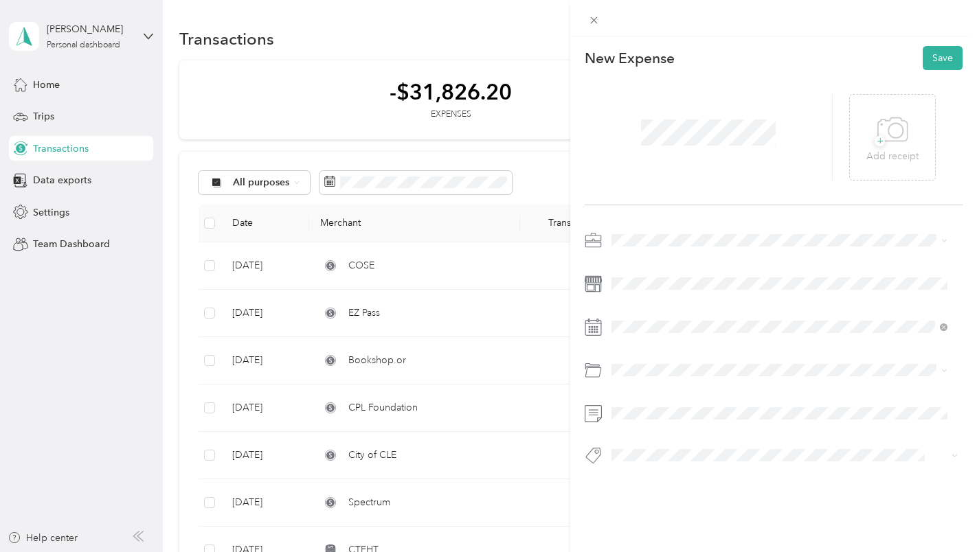
click at [625, 266] on li "Work" at bounding box center [780, 259] width 346 height 24
click at [644, 144] on icon at bounding box center [645, 140] width 14 height 14
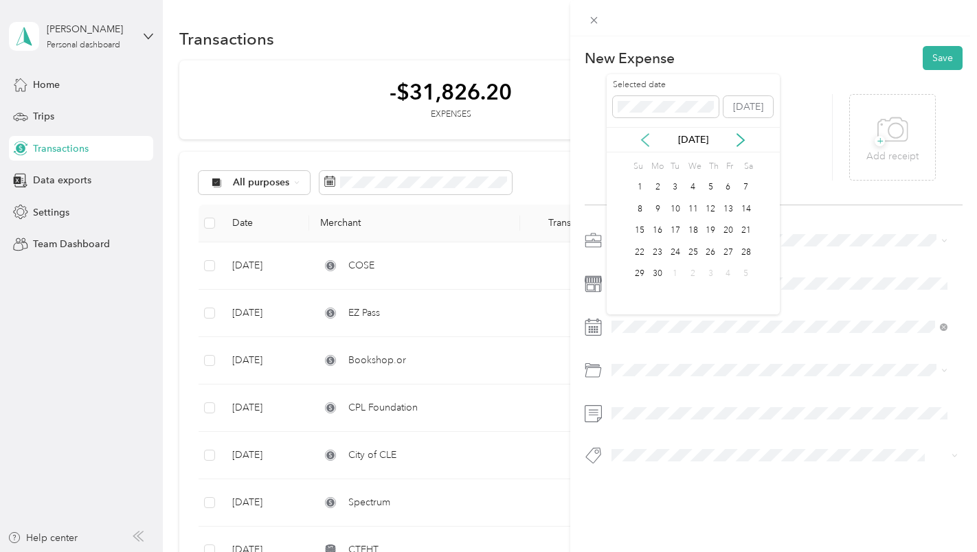
click at [644, 144] on icon at bounding box center [645, 140] width 14 height 14
click at [738, 139] on icon at bounding box center [741, 140] width 14 height 14
click at [727, 189] on div "2" at bounding box center [728, 187] width 18 height 17
click at [630, 424] on div "Mobile Phone Plan" at bounding box center [779, 425] width 327 height 14
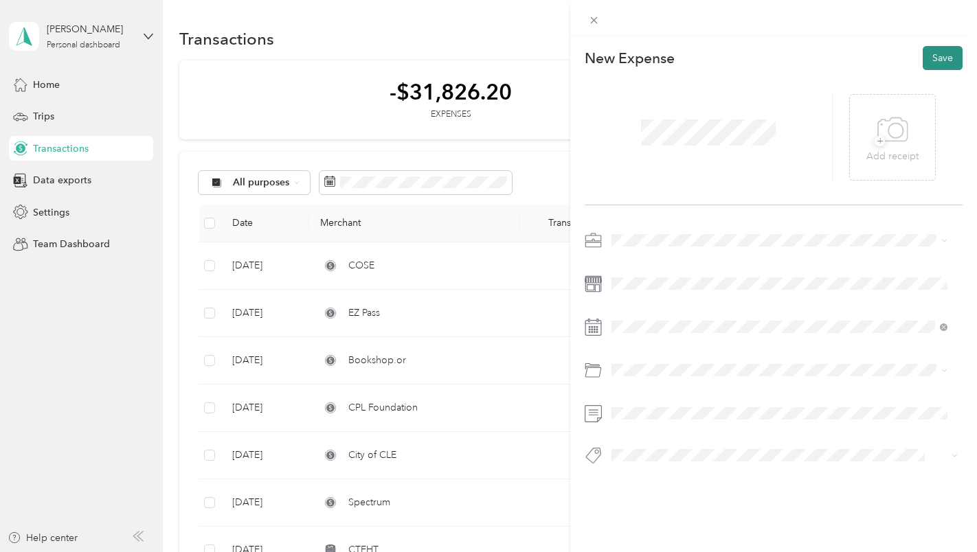
click at [931, 62] on button "Save" at bounding box center [943, 58] width 40 height 24
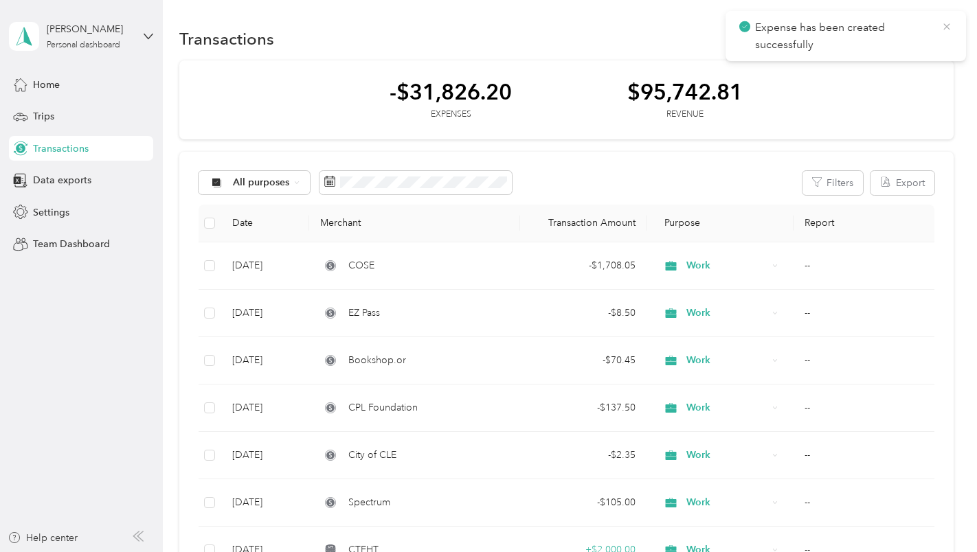
click at [948, 27] on icon at bounding box center [946, 27] width 11 height 12
click at [911, 32] on button "New" at bounding box center [928, 39] width 51 height 24
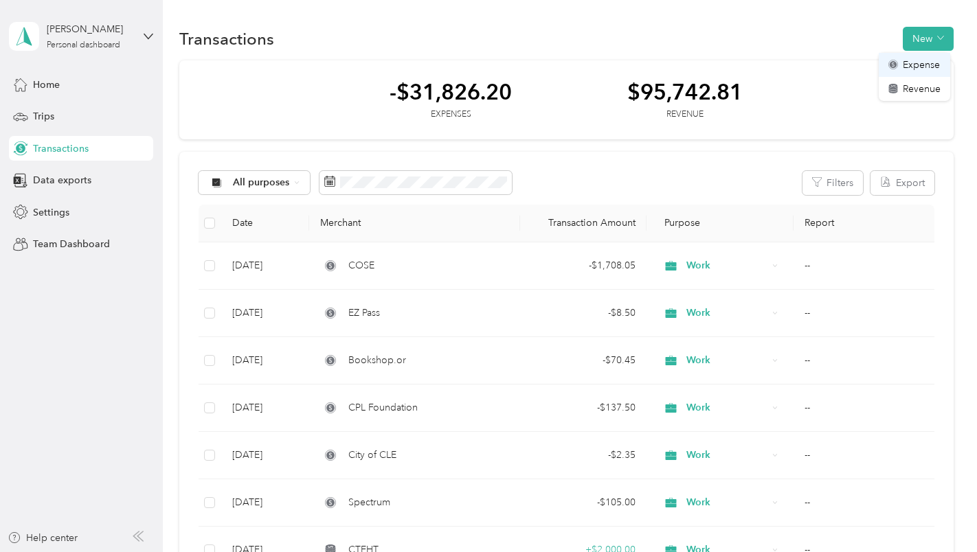
click at [904, 63] on span "Expense" at bounding box center [921, 65] width 37 height 14
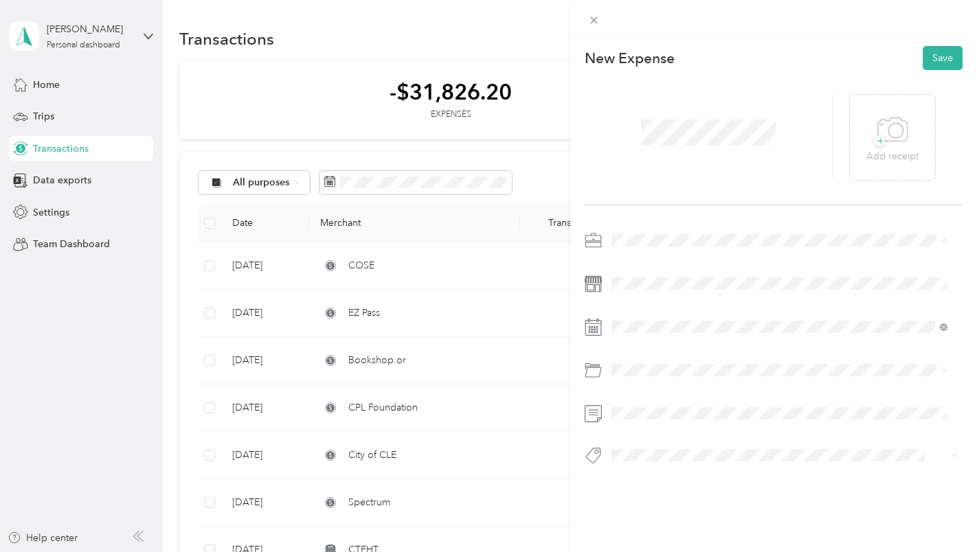
click at [628, 269] on li "Work" at bounding box center [780, 265] width 346 height 24
click at [621, 292] on span at bounding box center [785, 284] width 357 height 22
click at [646, 137] on icon at bounding box center [645, 140] width 14 height 14
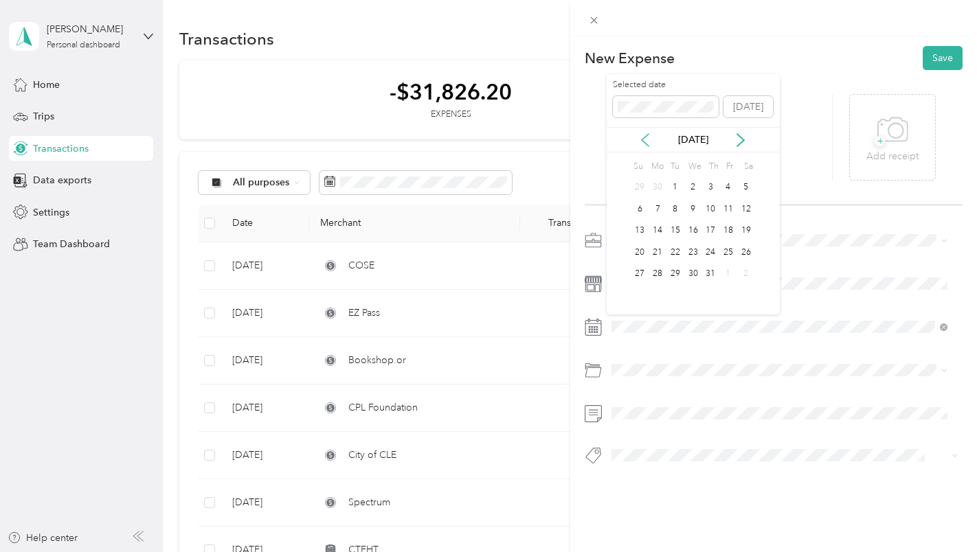
click at [646, 137] on icon at bounding box center [645, 140] width 14 height 14
click at [658, 185] on div "2" at bounding box center [658, 187] width 18 height 17
click at [653, 428] on li "Mobile Phone Plan" at bounding box center [780, 426] width 346 height 24
click at [934, 54] on button "Save" at bounding box center [943, 58] width 40 height 24
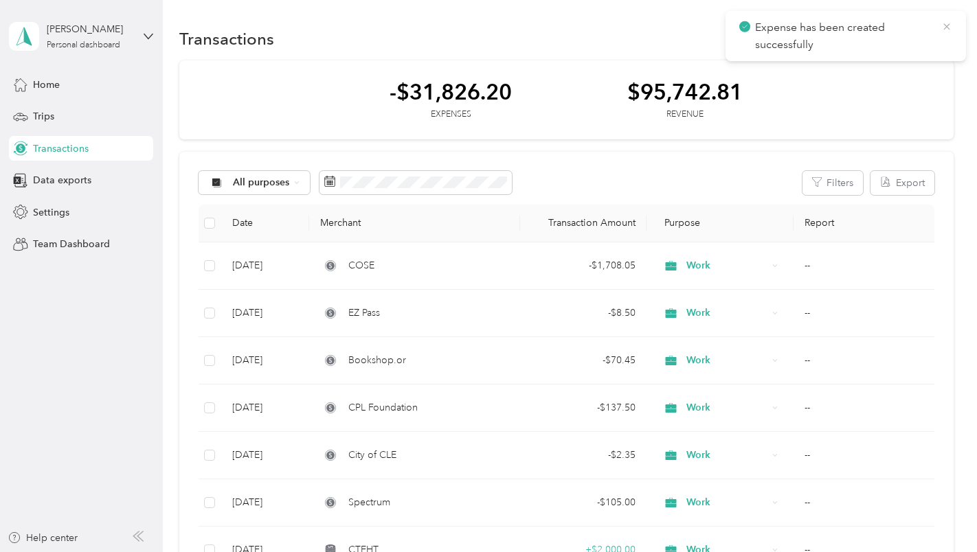
click at [950, 28] on icon at bounding box center [946, 27] width 11 height 12
click at [937, 35] on icon "button" at bounding box center [940, 37] width 7 height 7
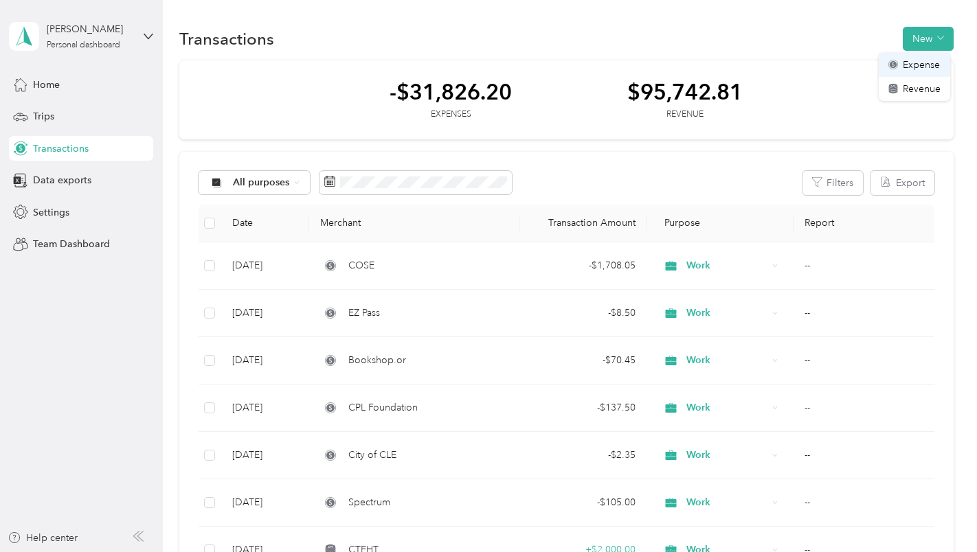
click at [915, 62] on span "Expense" at bounding box center [921, 65] width 37 height 14
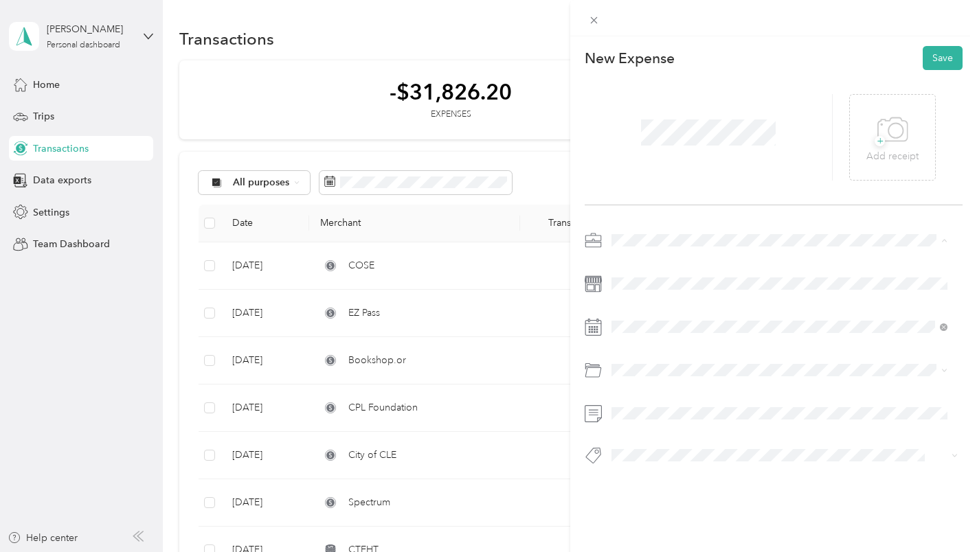
click at [629, 267] on li "Work" at bounding box center [780, 265] width 346 height 24
click at [645, 139] on icon at bounding box center [645, 140] width 14 height 14
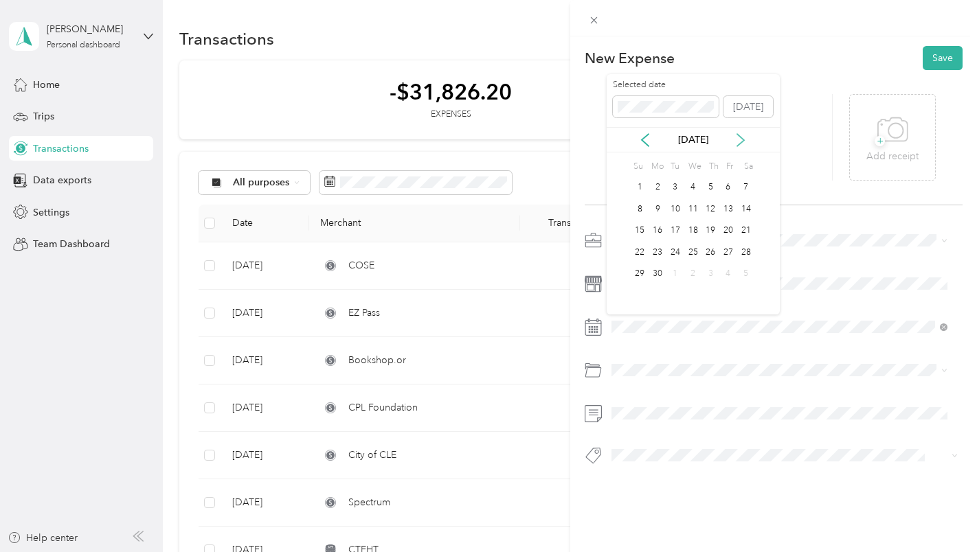
click at [741, 135] on icon at bounding box center [741, 140] width 14 height 14
click at [690, 186] on div "2" at bounding box center [693, 187] width 18 height 17
click at [651, 425] on div "Mobile Phone Plan" at bounding box center [779, 423] width 327 height 14
click at [928, 56] on button "Save" at bounding box center [943, 58] width 40 height 24
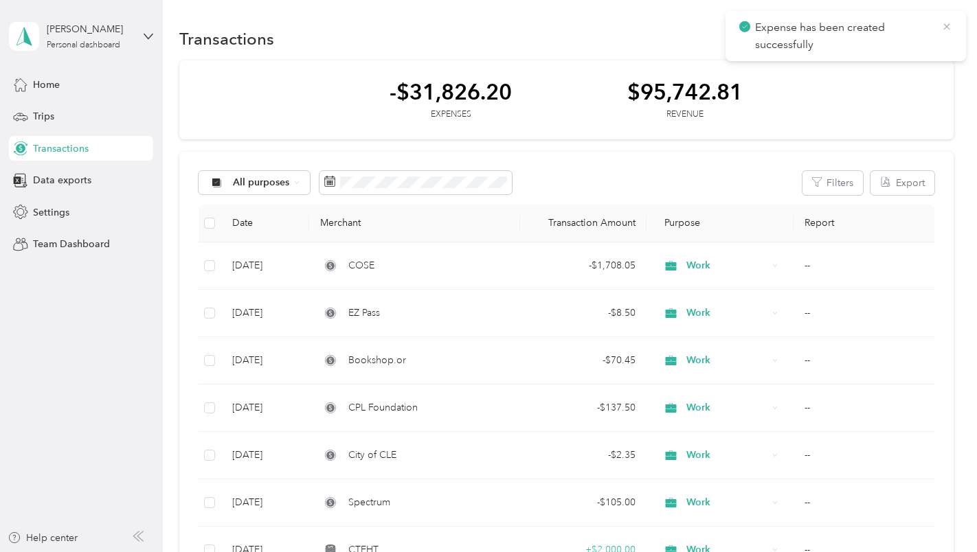
click at [946, 26] on icon at bounding box center [946, 27] width 11 height 12
click at [923, 36] on button "New" at bounding box center [928, 39] width 51 height 24
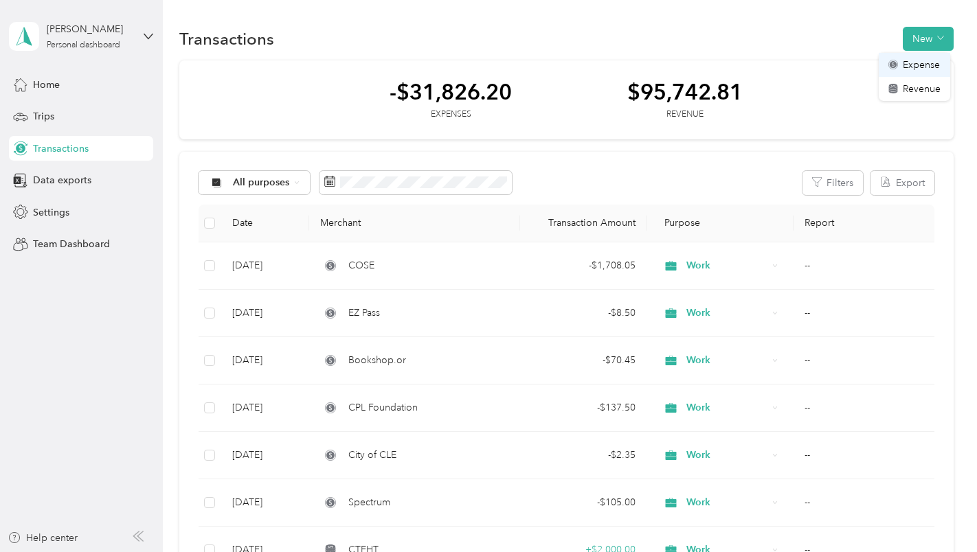
click at [915, 62] on span "Expense" at bounding box center [921, 65] width 37 height 14
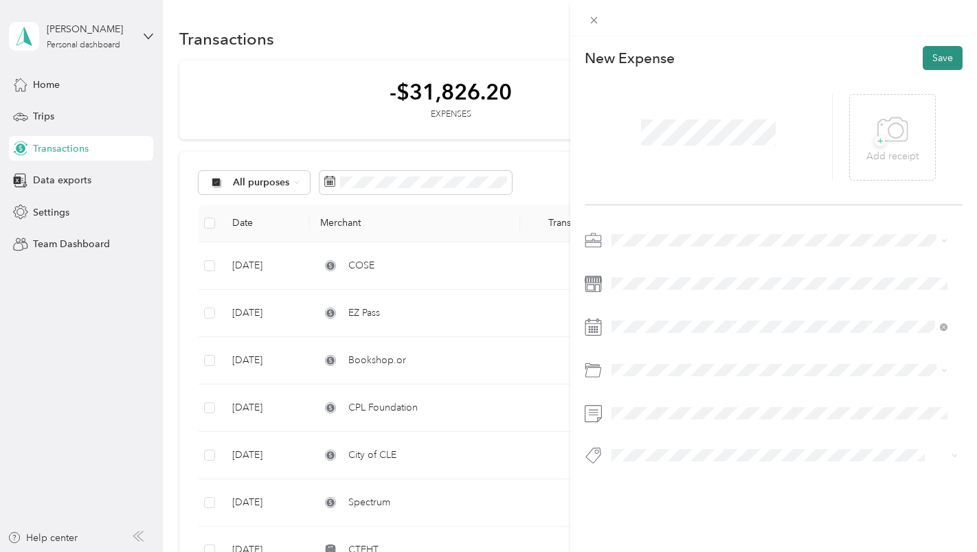
click at [923, 60] on button "Save" at bounding box center [943, 58] width 40 height 24
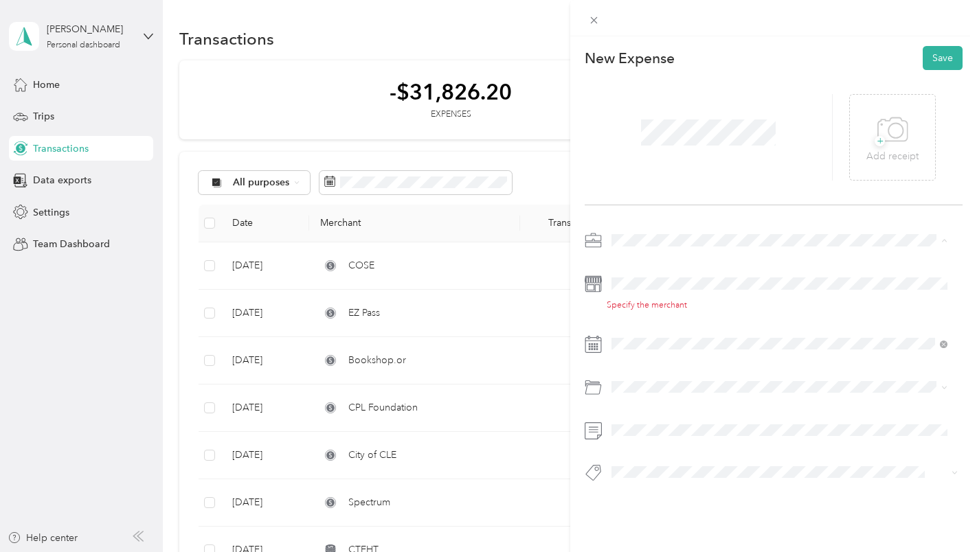
click at [631, 260] on span "Work" at bounding box center [627, 265] width 23 height 12
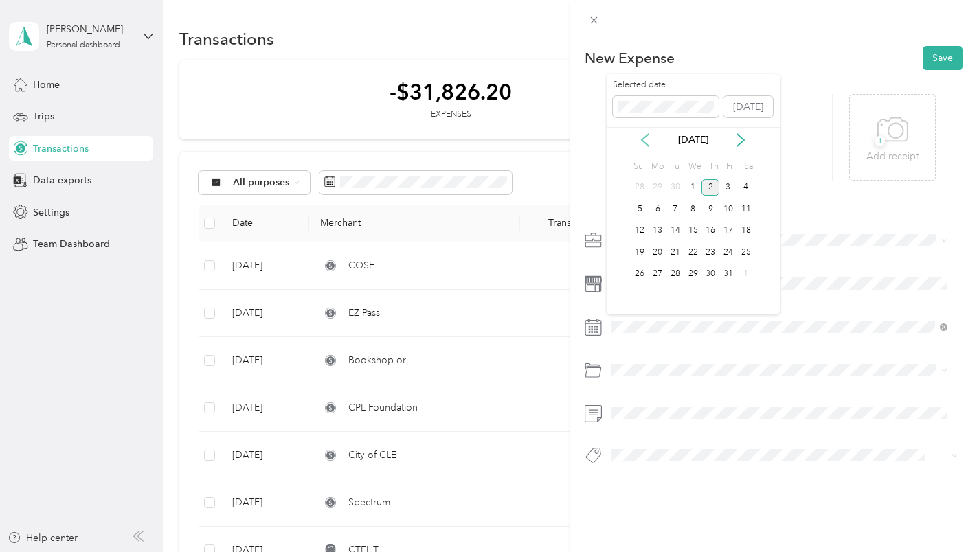
click at [645, 139] on icon at bounding box center [645, 140] width 14 height 14
click at [660, 208] on div "4" at bounding box center [658, 209] width 18 height 17
click at [646, 430] on li "Mobile Phone Plan" at bounding box center [780, 426] width 346 height 24
click at [928, 58] on button "Save" at bounding box center [943, 58] width 40 height 24
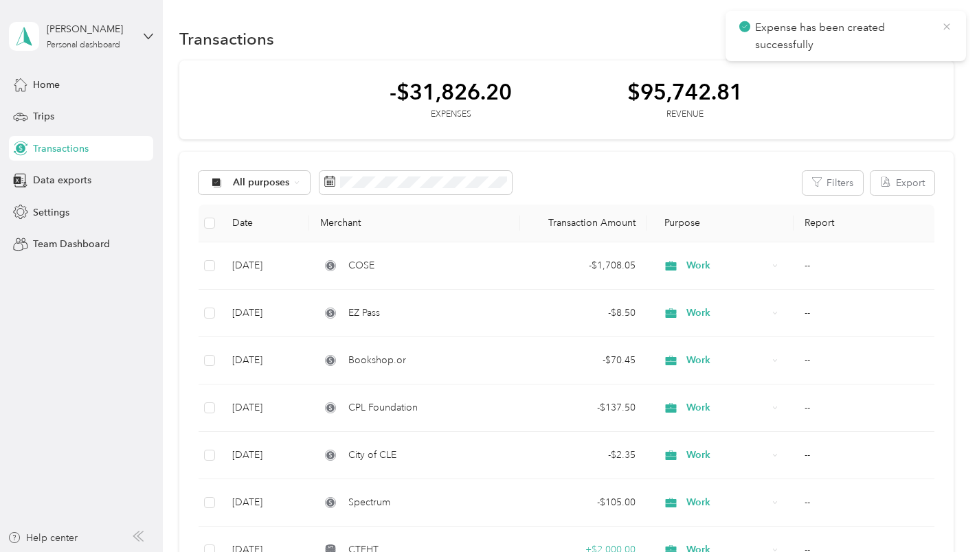
click at [949, 29] on icon at bounding box center [946, 26] width 6 height 6
click at [919, 30] on button "New" at bounding box center [928, 39] width 51 height 24
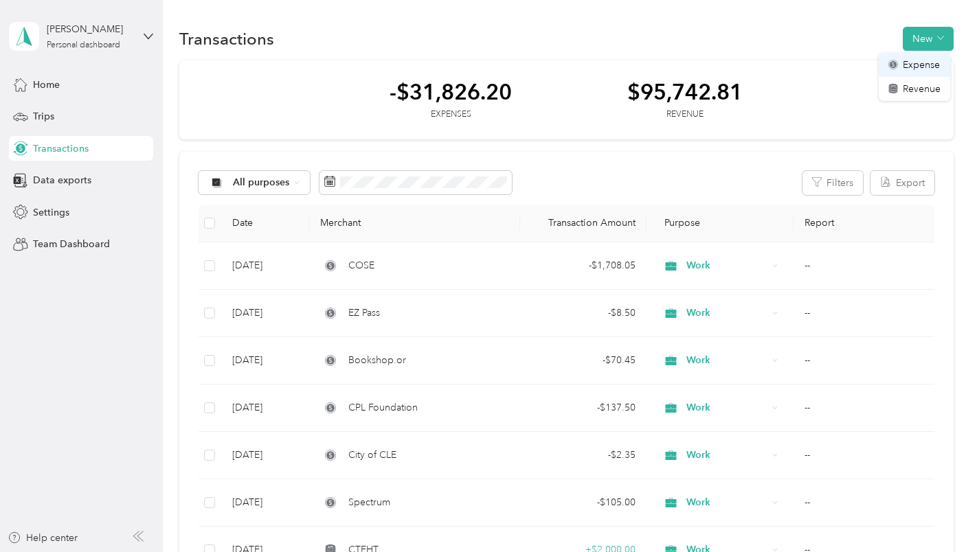
click at [914, 65] on span "Expense" at bounding box center [921, 65] width 37 height 14
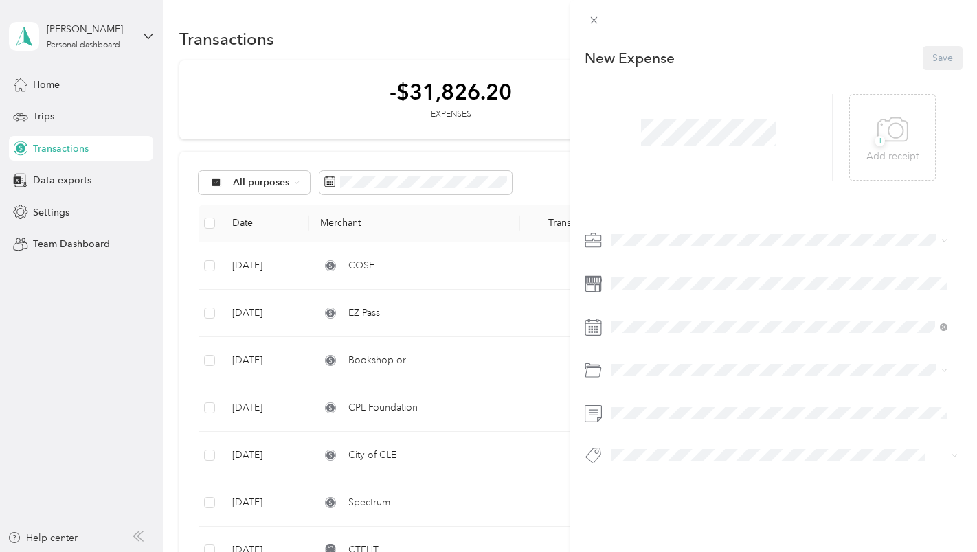
click at [924, 54] on div "Save" at bounding box center [943, 58] width 40 height 24
click at [630, 262] on span "Work" at bounding box center [627, 265] width 23 height 12
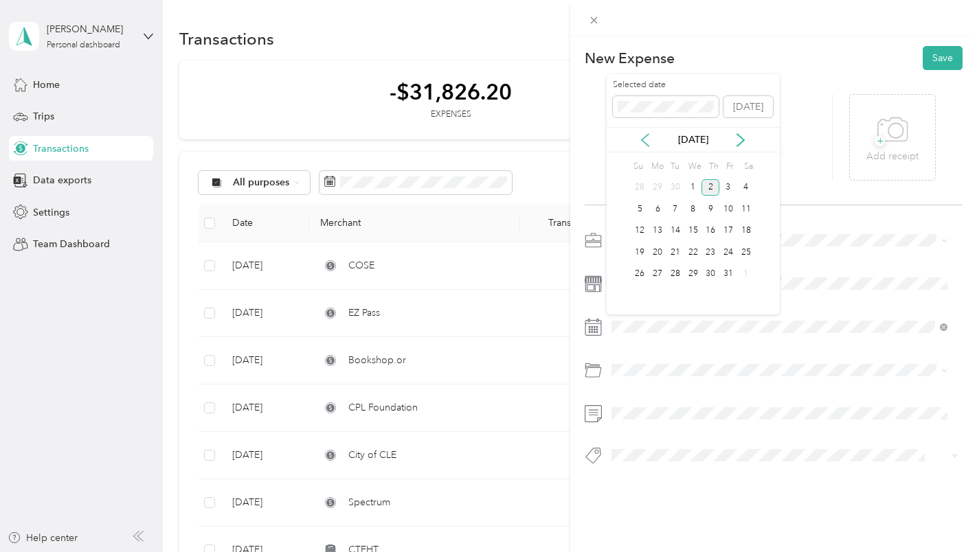
click at [649, 138] on icon at bounding box center [645, 140] width 14 height 14
click at [668, 190] on div "2" at bounding box center [676, 187] width 18 height 17
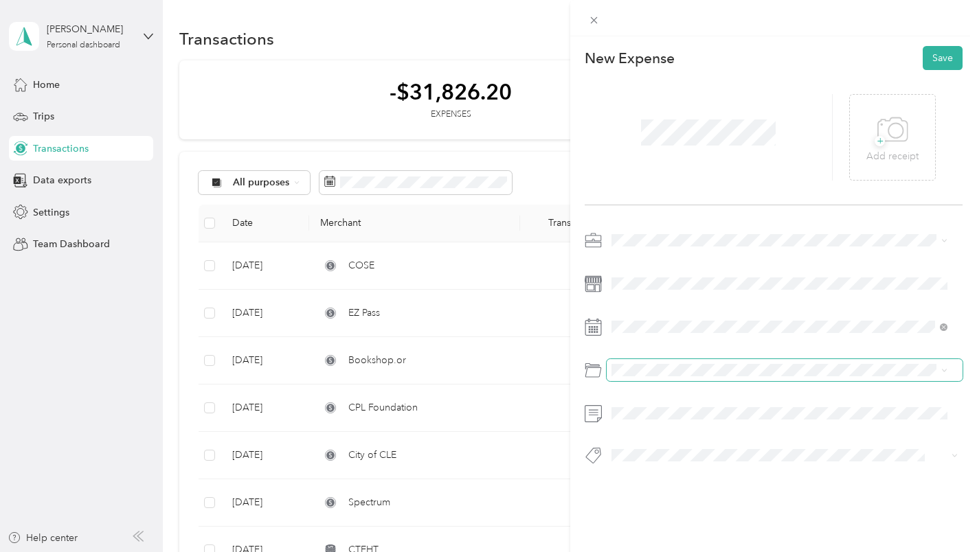
click at [626, 363] on span at bounding box center [785, 370] width 357 height 22
click at [642, 427] on div "Mobile Phone Plan" at bounding box center [779, 425] width 327 height 14
click at [927, 63] on button "Save" at bounding box center [943, 58] width 40 height 24
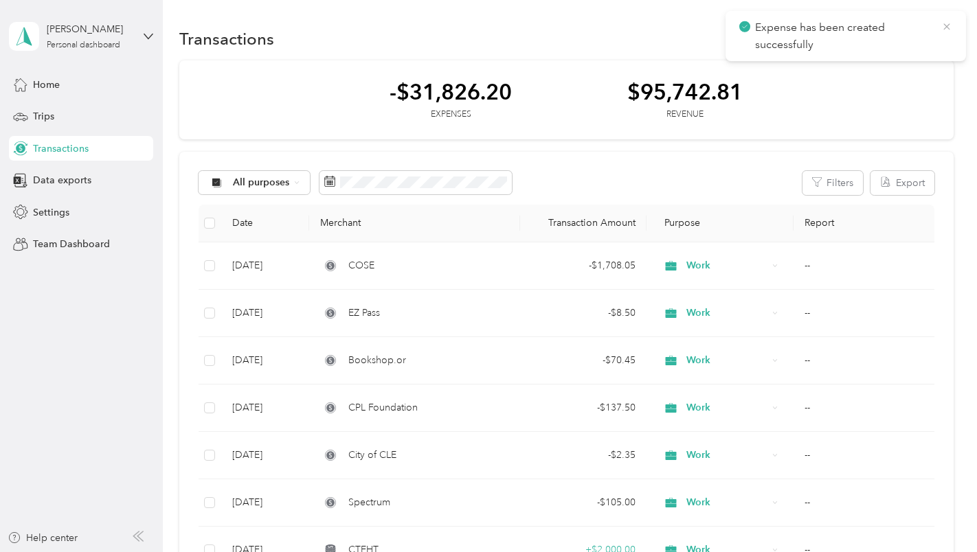
click at [948, 29] on icon at bounding box center [946, 27] width 11 height 12
click at [926, 36] on button "New" at bounding box center [928, 39] width 51 height 24
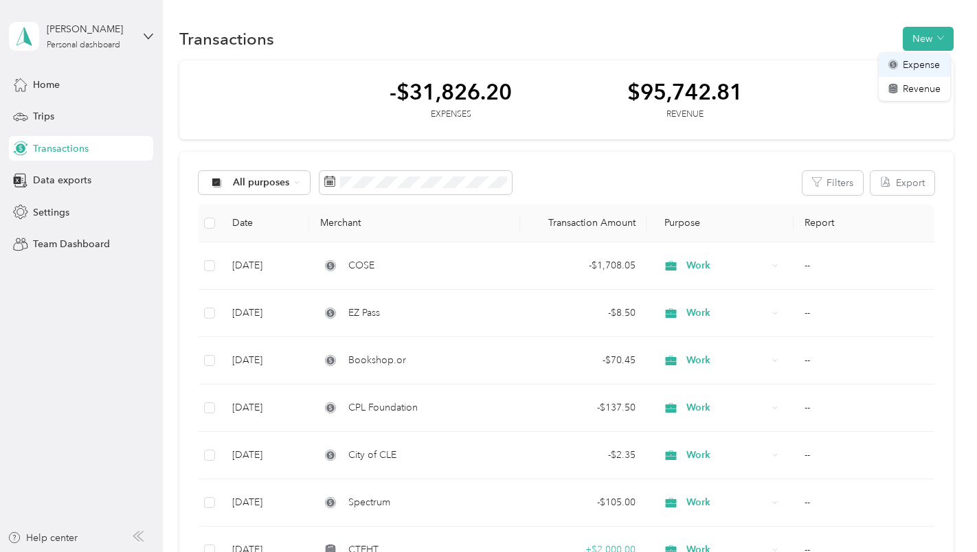
click at [901, 69] on div "Expense" at bounding box center [914, 65] width 52 height 14
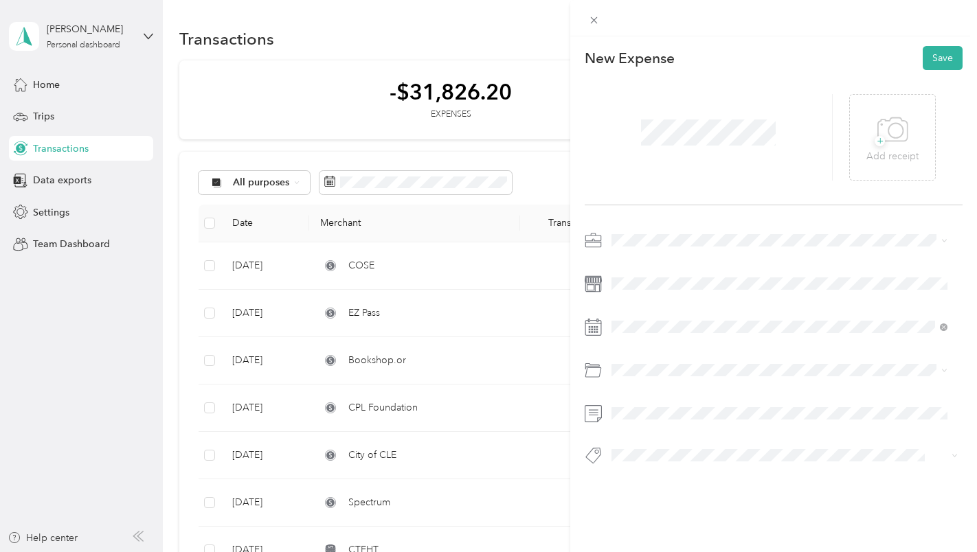
click at [631, 262] on span "Work" at bounding box center [627, 262] width 23 height 12
click at [645, 424] on span "Mobile Phone Plan" at bounding box center [657, 421] width 82 height 12
click at [926, 56] on button "Save" at bounding box center [943, 58] width 40 height 24
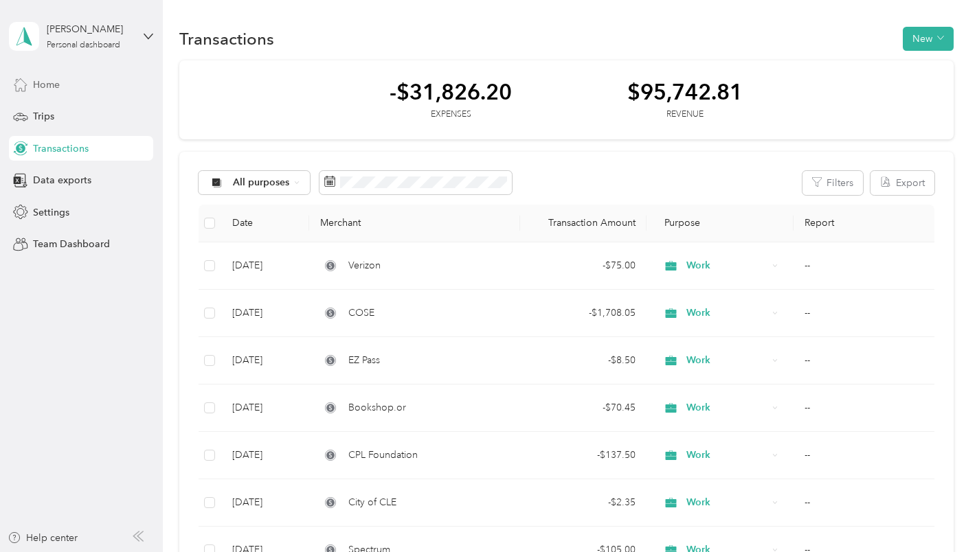
click at [78, 86] on div "Home" at bounding box center [81, 84] width 144 height 25
